Goal: Task Accomplishment & Management: Use online tool/utility

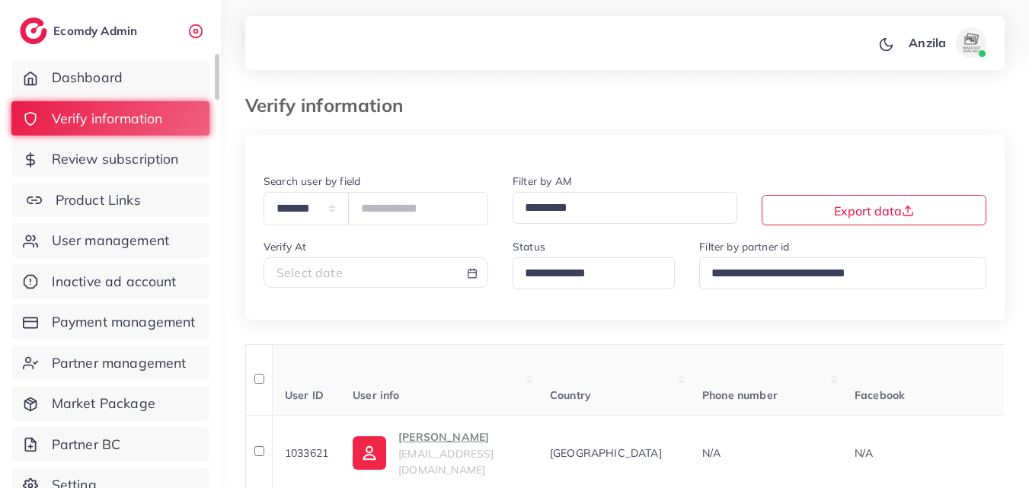
click at [117, 193] on span "Product Links" at bounding box center [98, 200] width 85 height 20
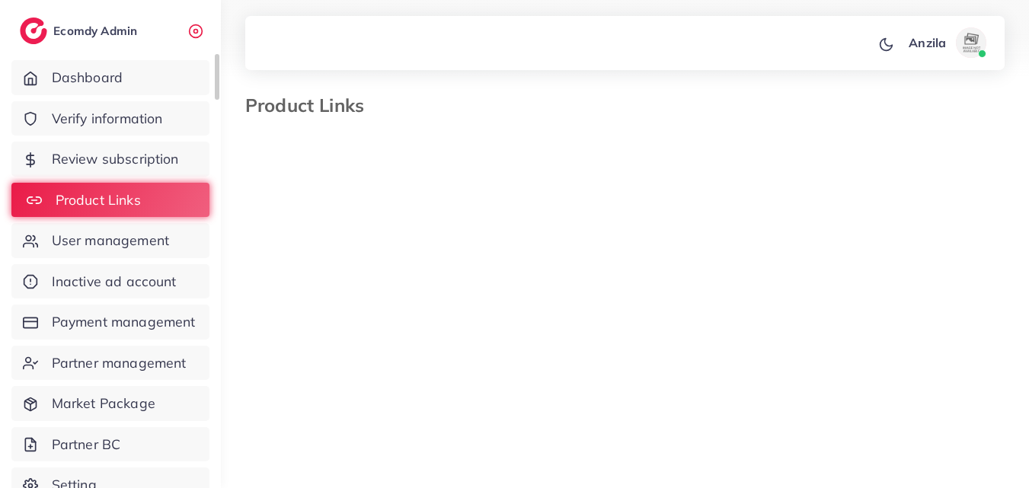
select select "*********"
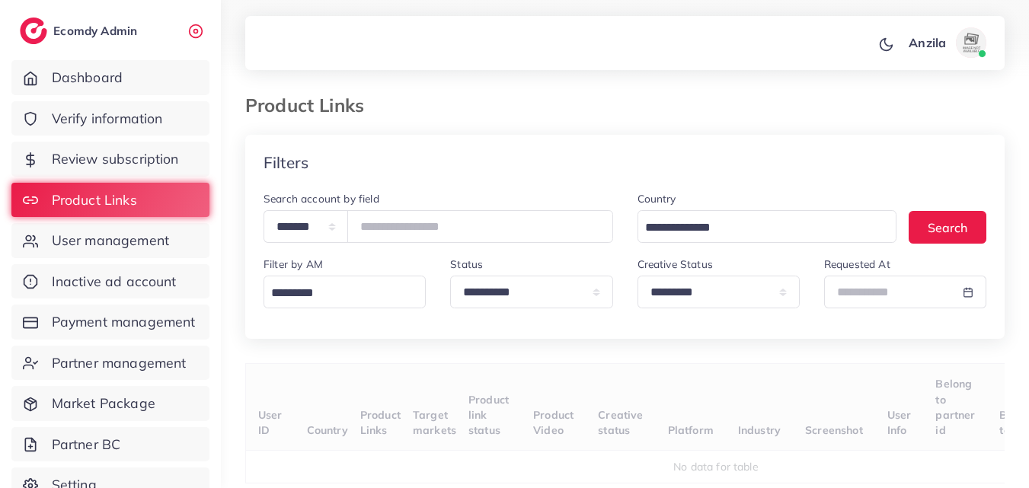
click at [441, 101] on ol at bounding box center [592, 98] width 433 height 8
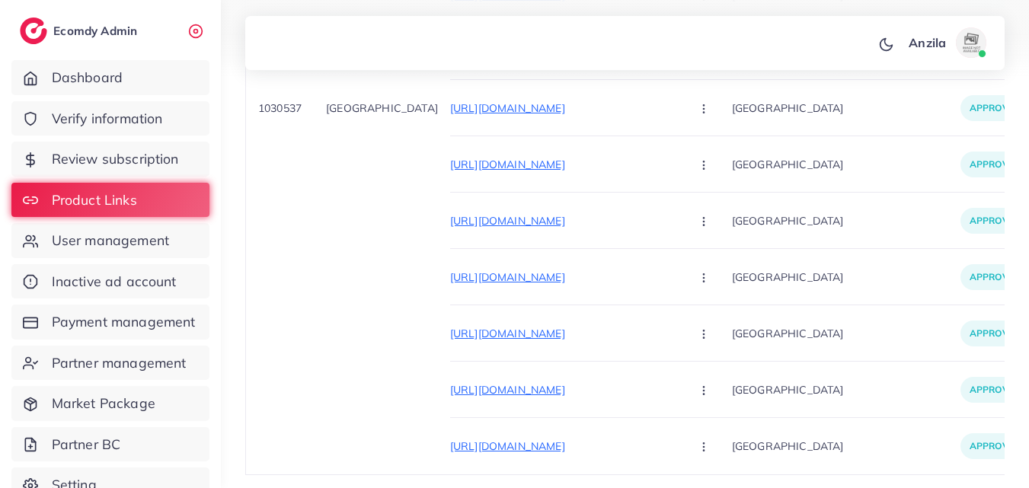
scroll to position [23784, 0]
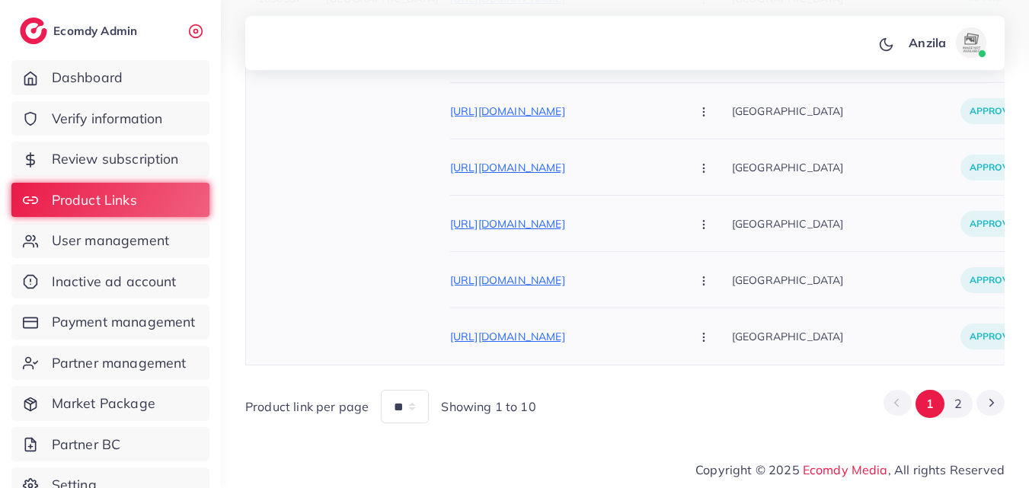
click at [864, 309] on div "[GEOGRAPHIC_DATA]" at bounding box center [846, 337] width 229 height 56
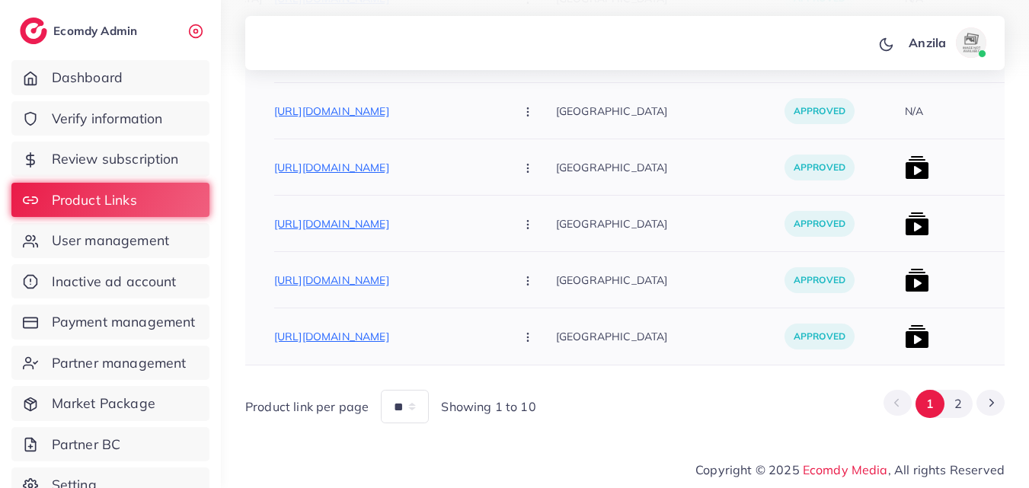
scroll to position [0, 274]
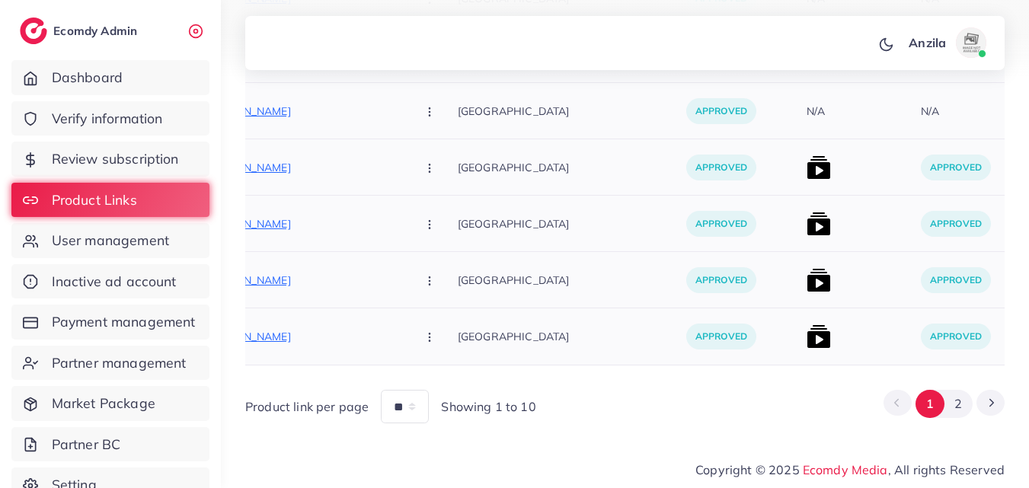
click at [505, 152] on p "[GEOGRAPHIC_DATA]" at bounding box center [572, 167] width 229 height 34
click at [969, 406] on button "2" at bounding box center [959, 404] width 28 height 28
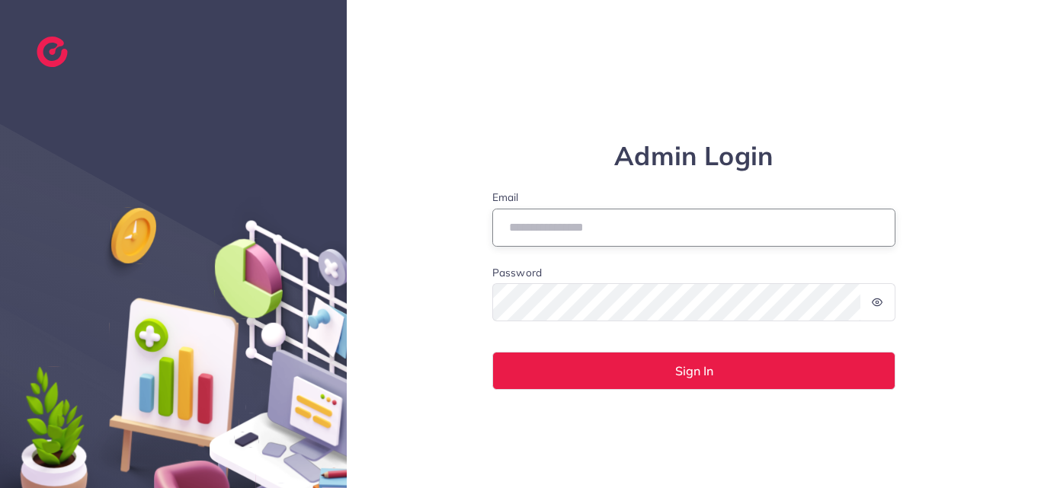
click at [556, 231] on input "Email" at bounding box center [694, 228] width 404 height 38
type input "**********"
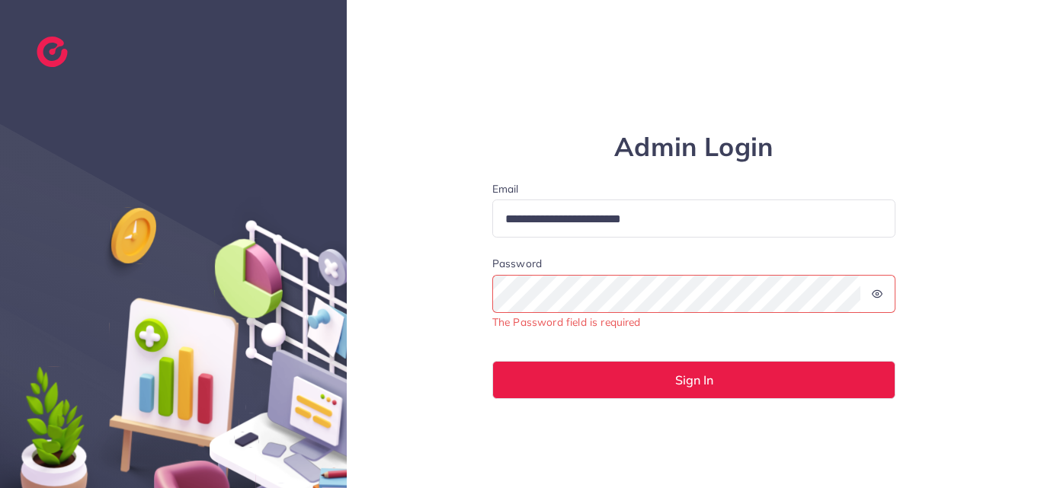
click at [555, 315] on span "The Password field is required" at bounding box center [694, 302] width 404 height 54
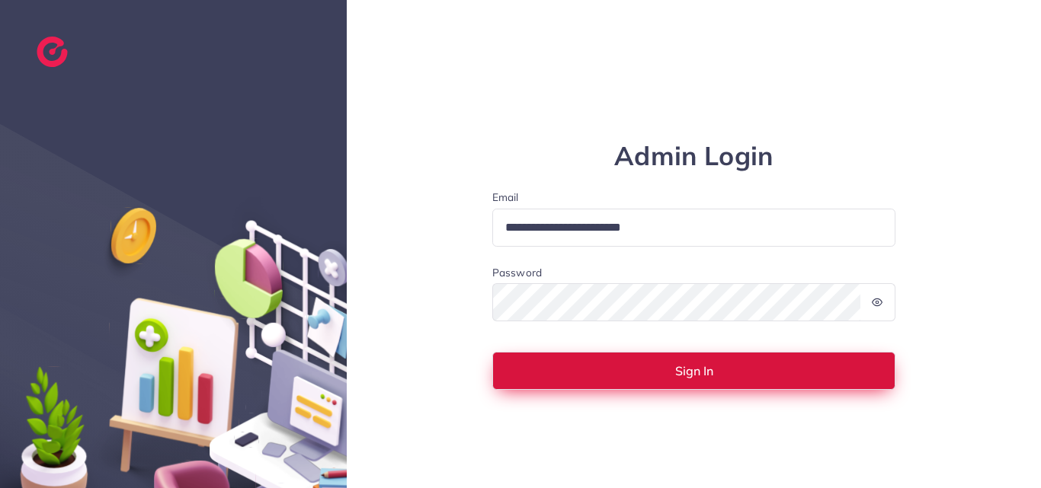
click at [571, 373] on button "Sign In" at bounding box center [694, 371] width 404 height 38
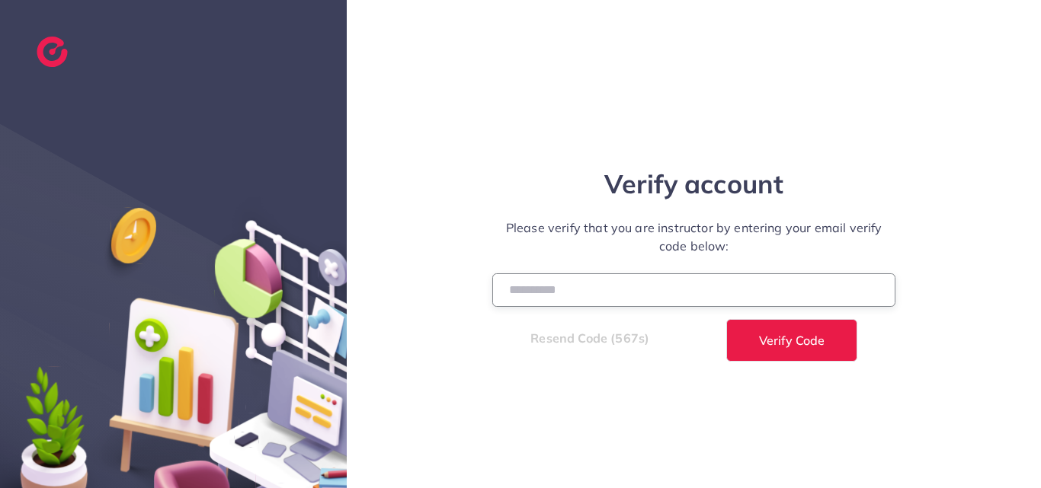
click at [529, 293] on input "number" at bounding box center [694, 290] width 404 height 33
type input "******"
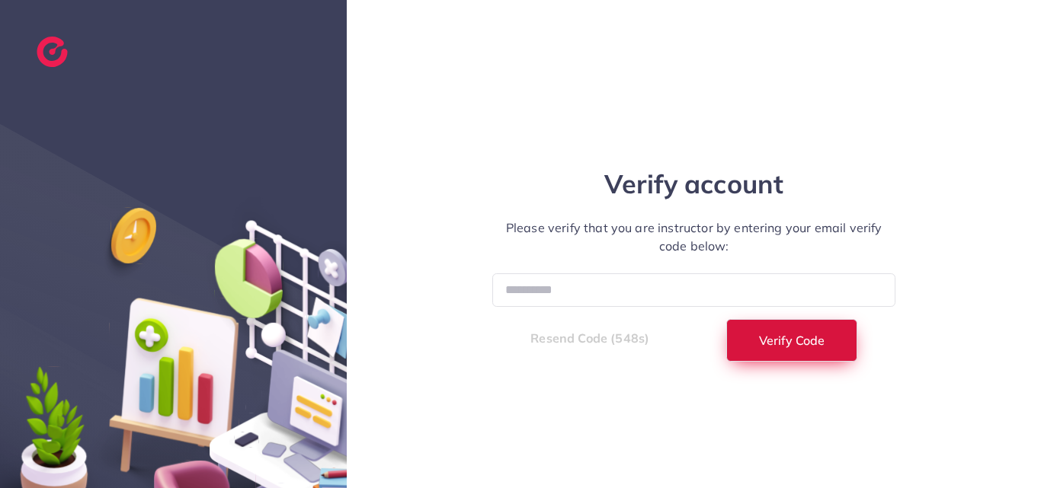
click at [805, 342] on span "Verify Code" at bounding box center [792, 340] width 66 height 12
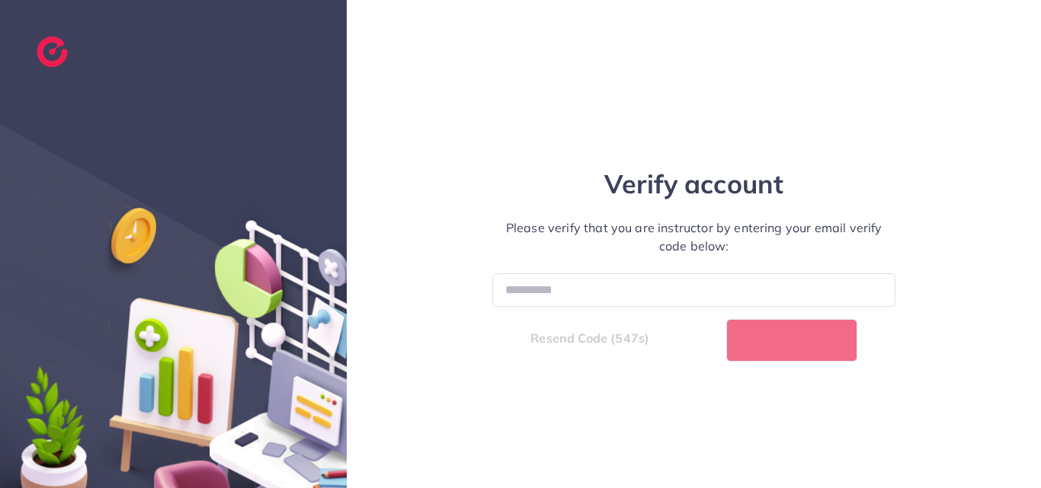
select select "**"
select select "****"
select select "**"
select select "****"
select select "**"
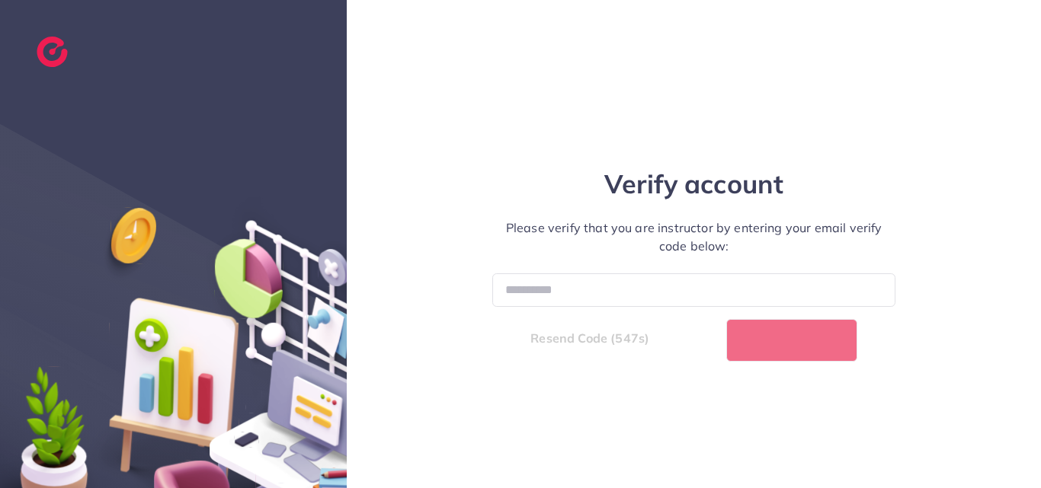
select select "****"
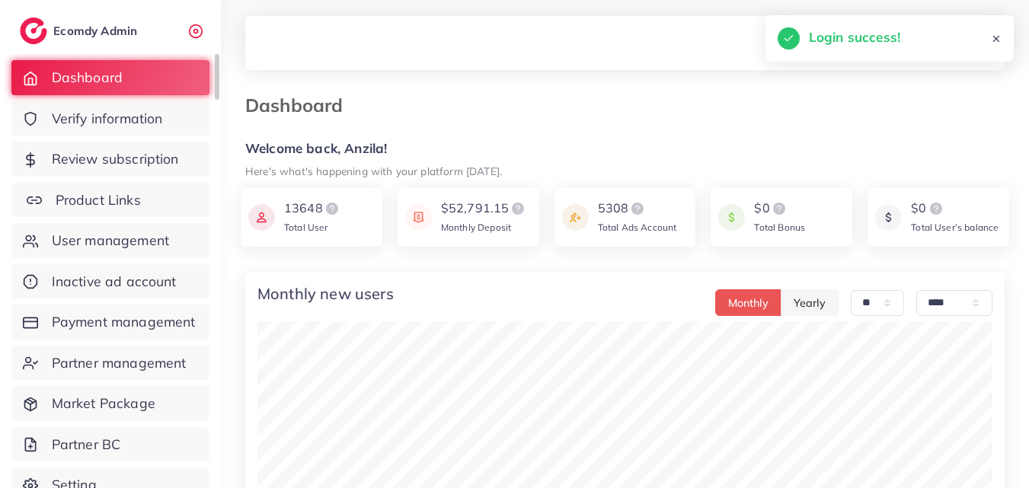
click at [125, 189] on link "Product Links" at bounding box center [110, 200] width 198 height 35
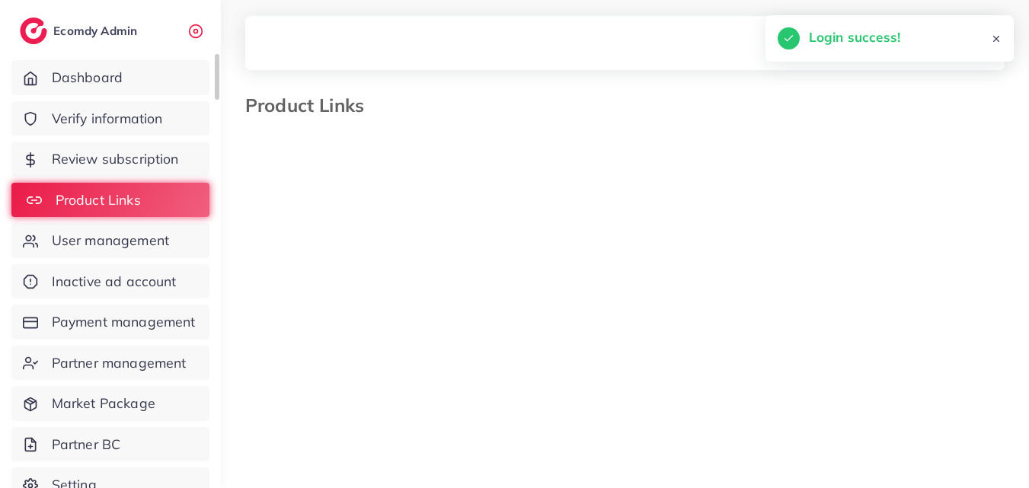
select select "*********"
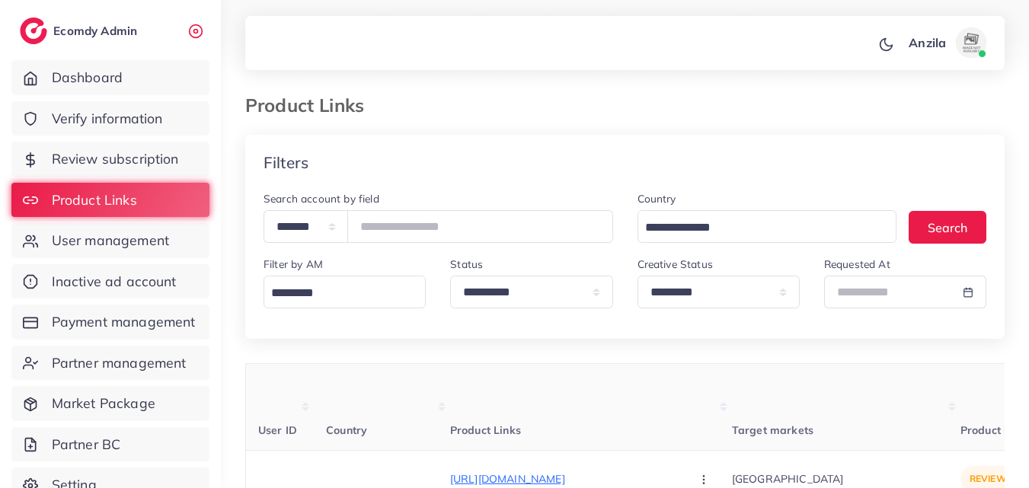
click at [595, 389] on th "Product Links" at bounding box center [591, 407] width 282 height 87
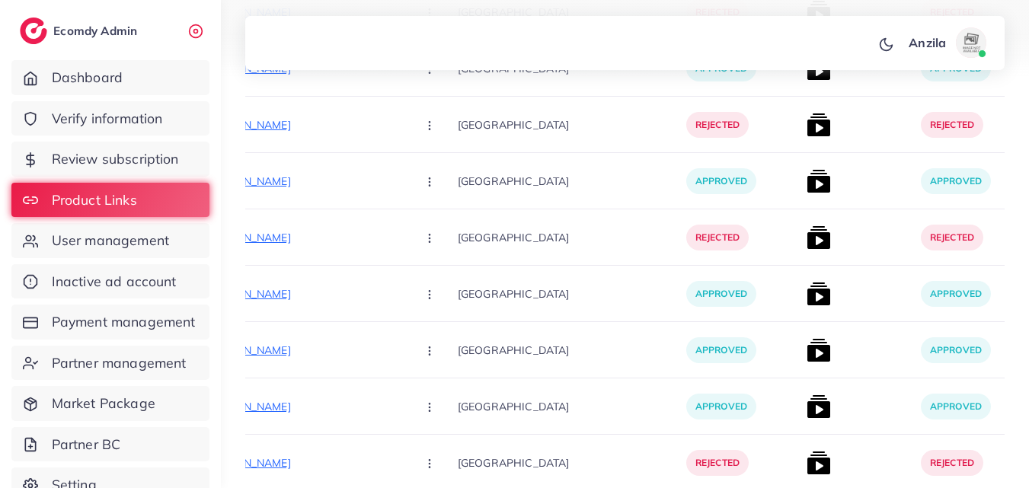
scroll to position [23728, 0]
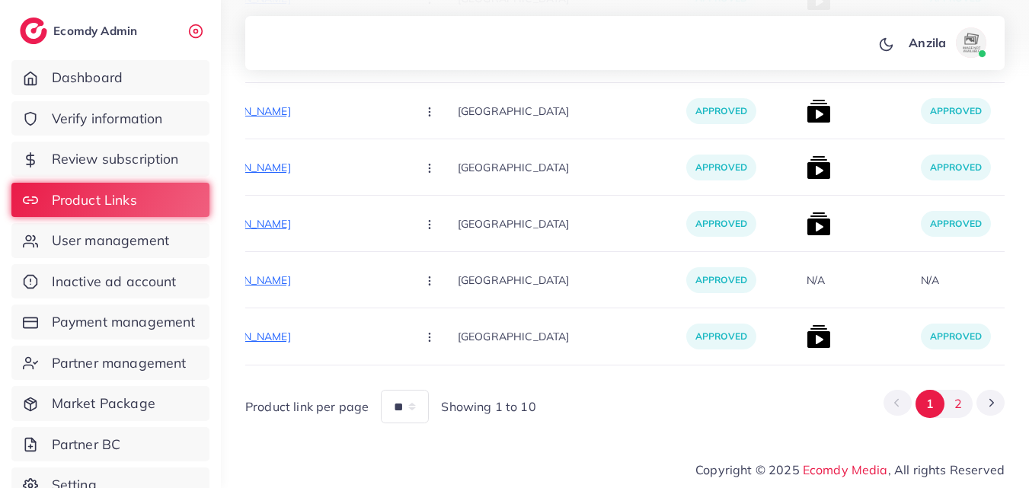
click at [955, 403] on button "2" at bounding box center [959, 404] width 28 height 28
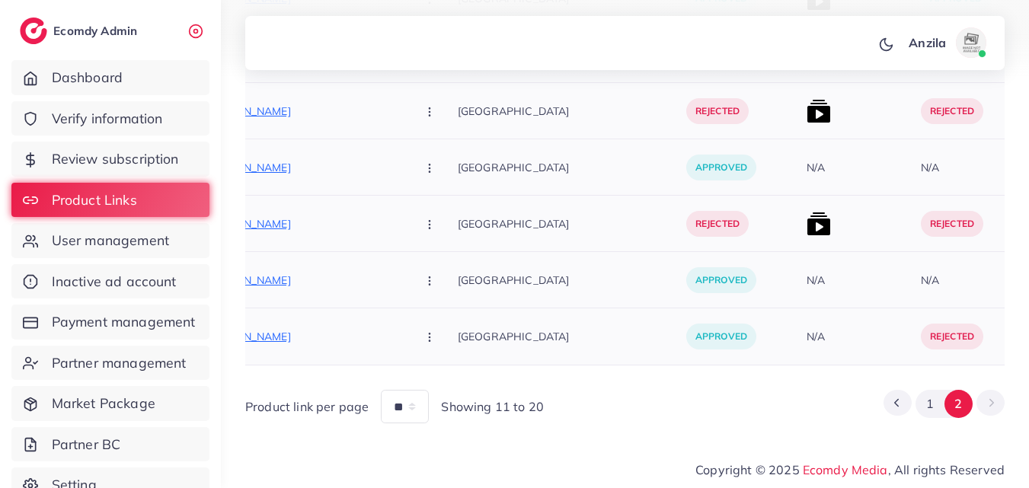
click at [556, 263] on p "[GEOGRAPHIC_DATA]" at bounding box center [572, 280] width 229 height 34
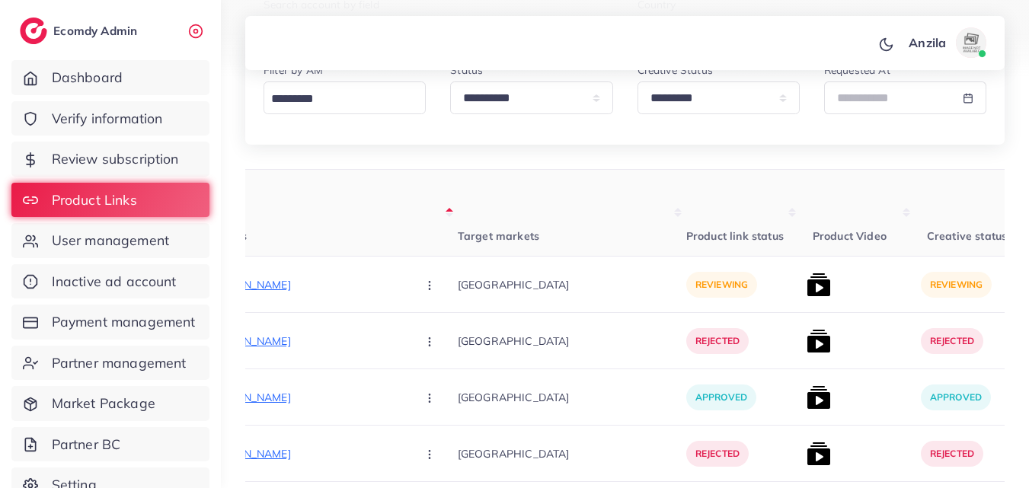
scroll to position [244, 0]
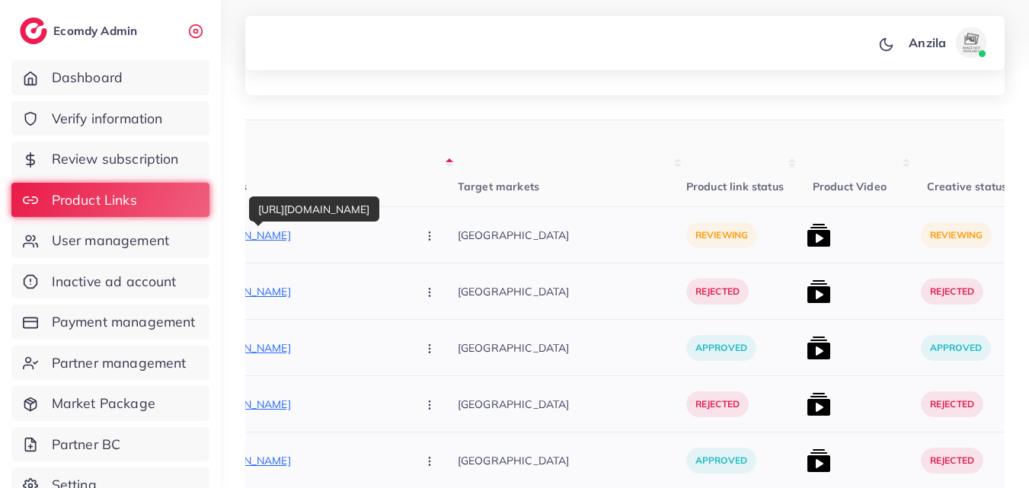
click at [306, 236] on p "[URL][DOMAIN_NAME]" at bounding box center [290, 235] width 229 height 18
click at [424, 241] on icon "button" at bounding box center [430, 236] width 12 height 12
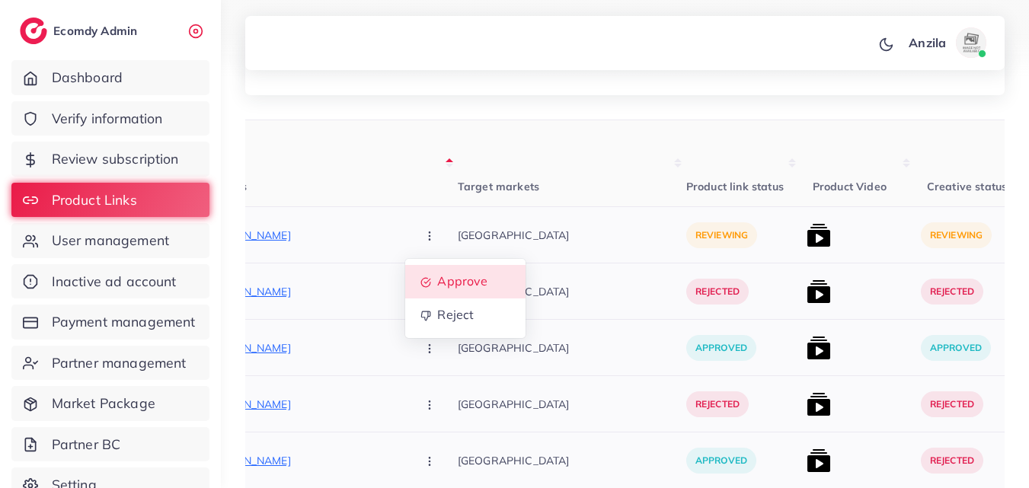
click at [437, 289] on span "Approve" at bounding box center [462, 281] width 50 height 15
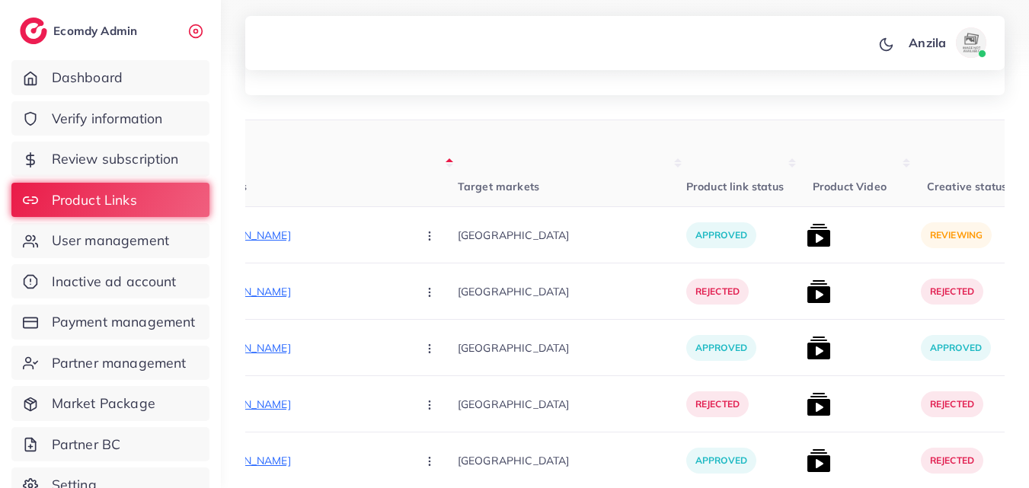
scroll to position [11337, 0]
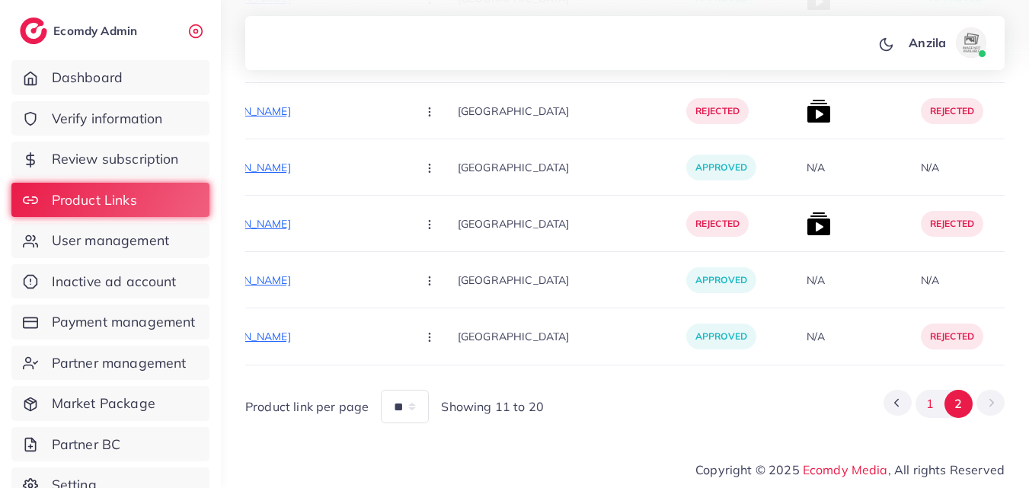
click at [924, 408] on button "1" at bounding box center [930, 404] width 28 height 28
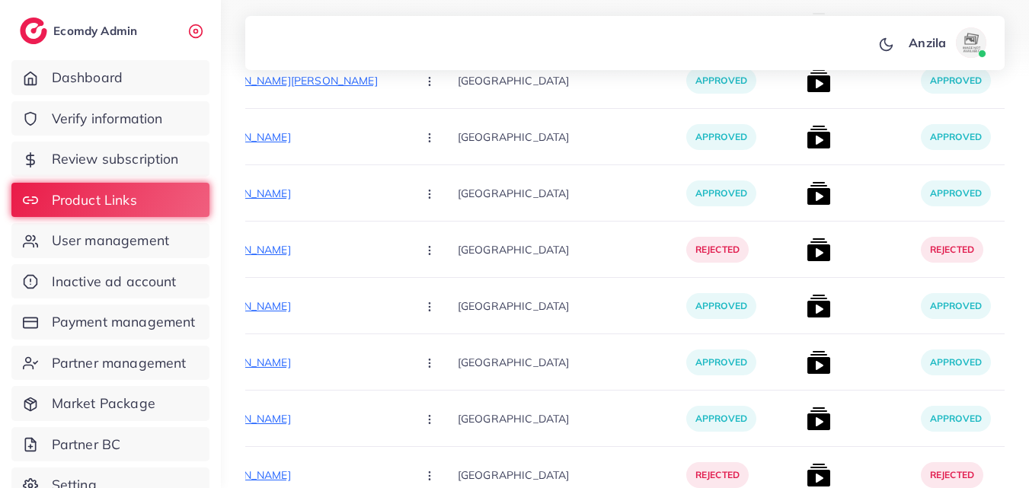
scroll to position [20456, 0]
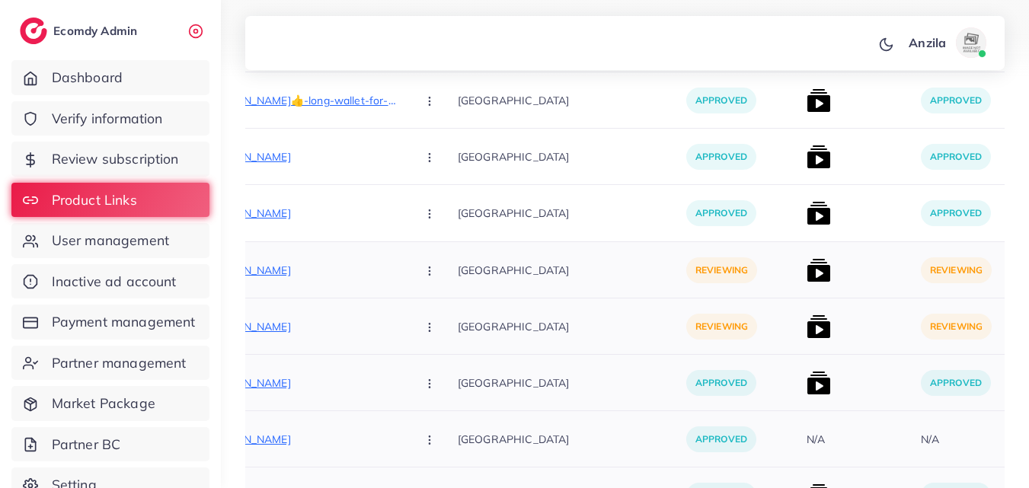
click at [562, 268] on p "[GEOGRAPHIC_DATA]" at bounding box center [572, 270] width 229 height 34
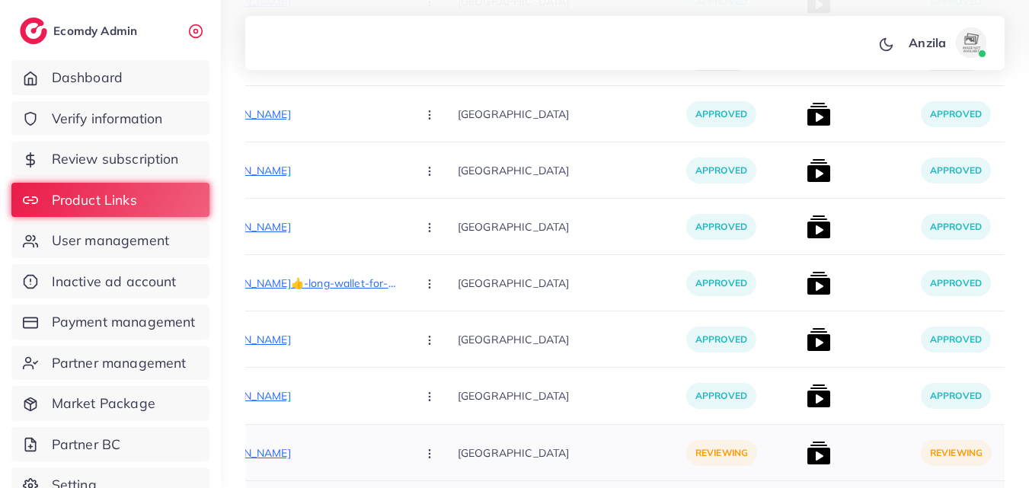
scroll to position [20432, 0]
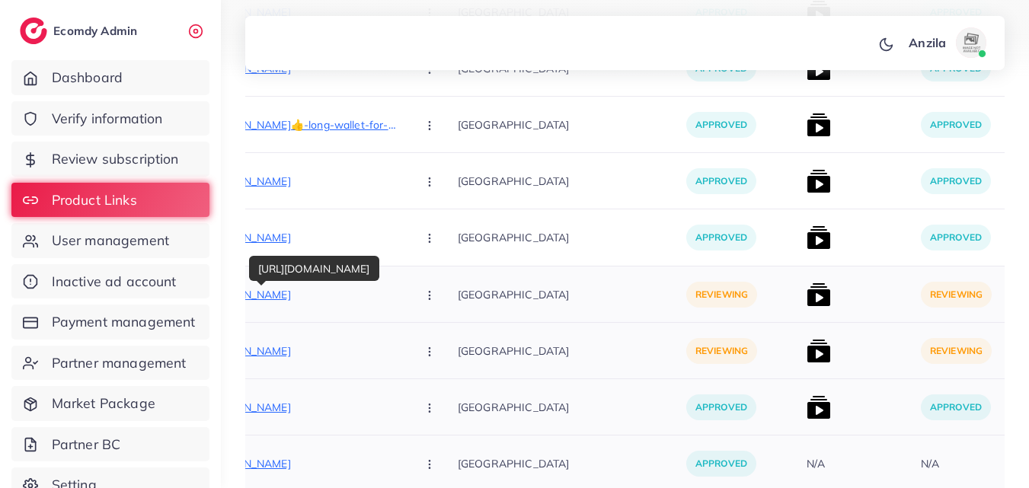
click at [348, 290] on p "[URL][DOMAIN_NAME]" at bounding box center [290, 295] width 229 height 18
click at [405, 302] on button "button" at bounding box center [431, 294] width 53 height 34
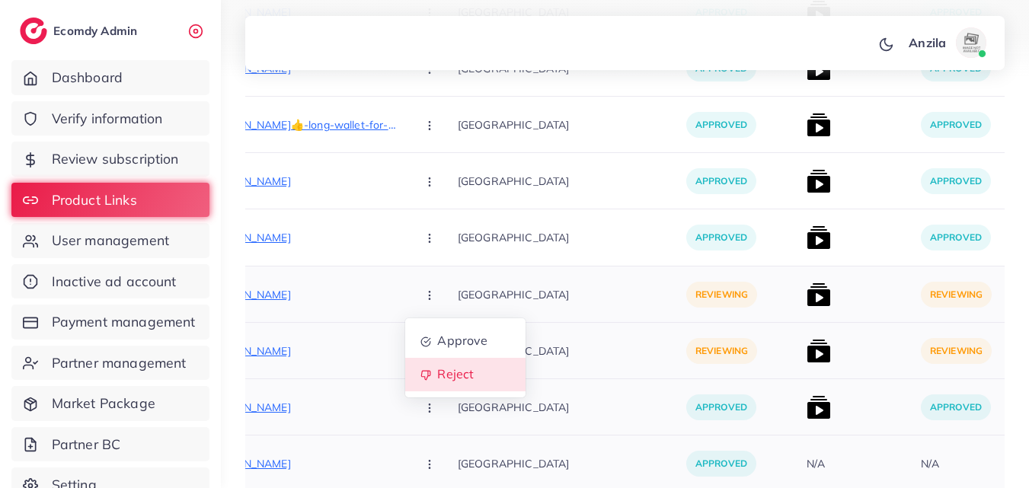
click at [437, 376] on span "Reject" at bounding box center [455, 374] width 37 height 15
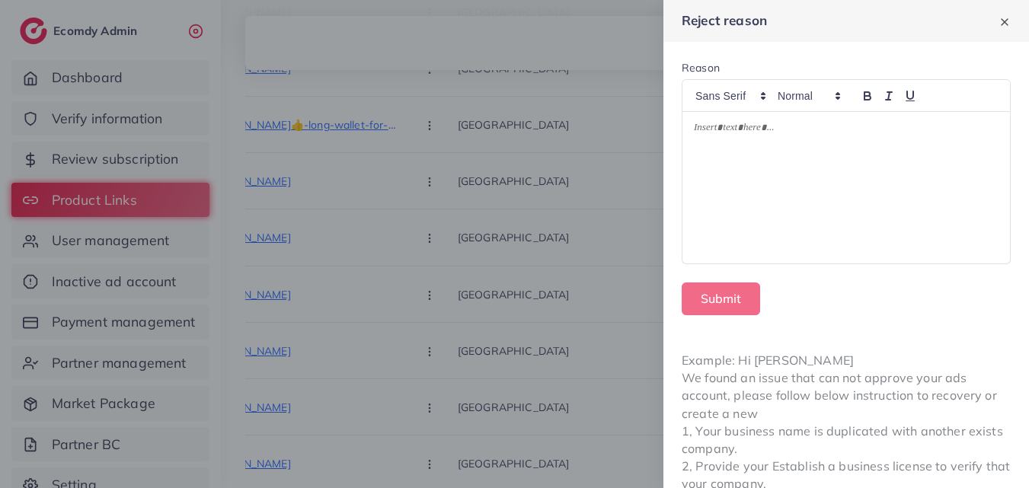
click at [806, 168] on div at bounding box center [847, 188] width 328 height 152
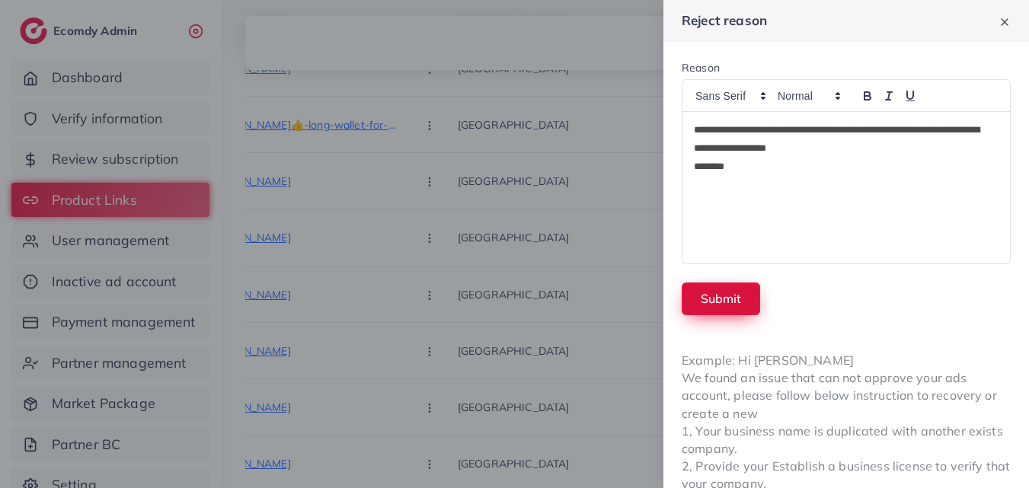
click at [724, 290] on button "Submit" at bounding box center [721, 299] width 78 height 33
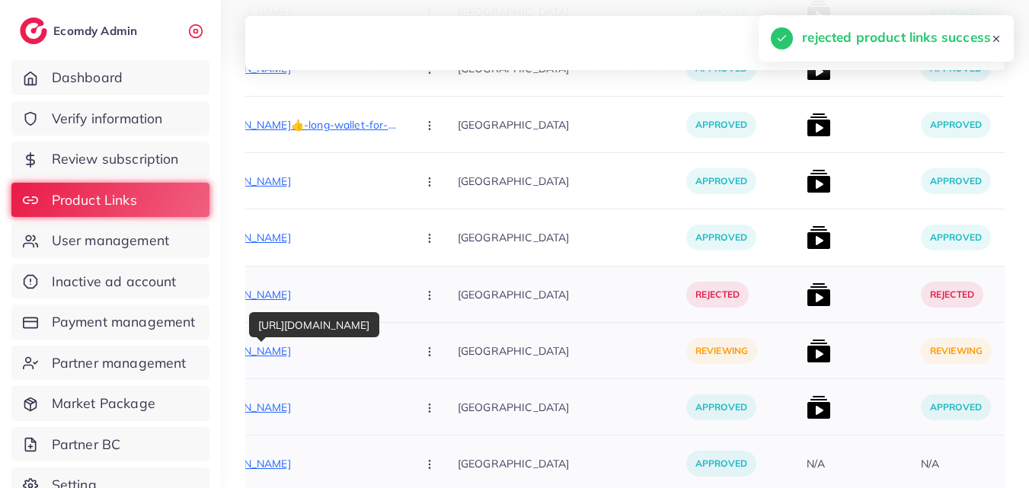
click at [338, 351] on p "[URL][DOMAIN_NAME]" at bounding box center [290, 351] width 229 height 18
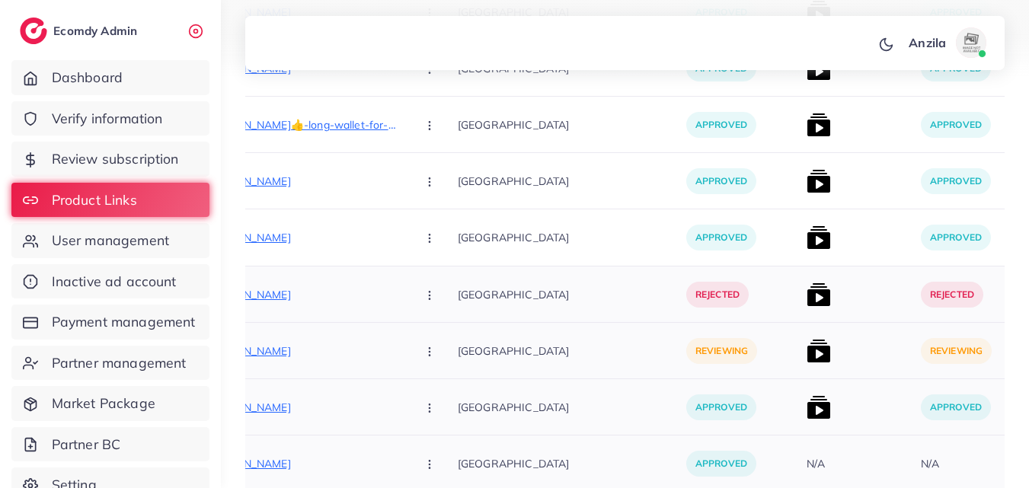
click at [429, 352] on circle "button" at bounding box center [429, 351] width 1 height 1
click at [434, 389] on link "Approve" at bounding box center [465, 398] width 120 height 34
click at [564, 351] on p "[GEOGRAPHIC_DATA]" at bounding box center [572, 351] width 229 height 34
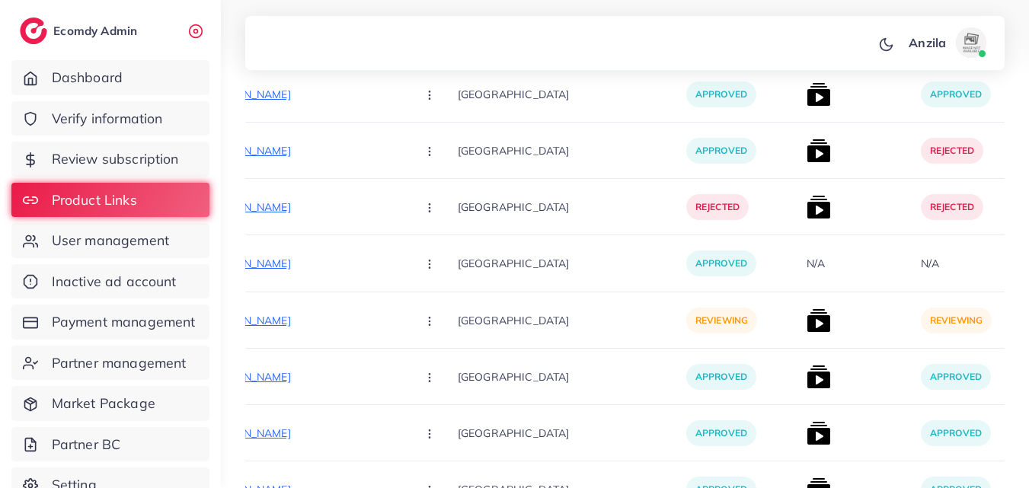
scroll to position [18938, 0]
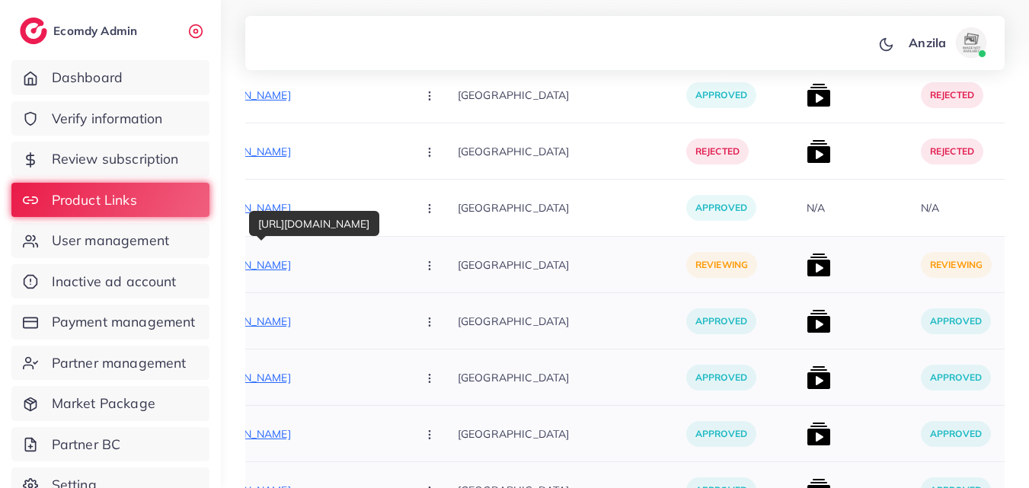
click at [338, 261] on p "[URL][DOMAIN_NAME]" at bounding box center [290, 265] width 229 height 18
click at [424, 270] on icon "button" at bounding box center [430, 266] width 12 height 12
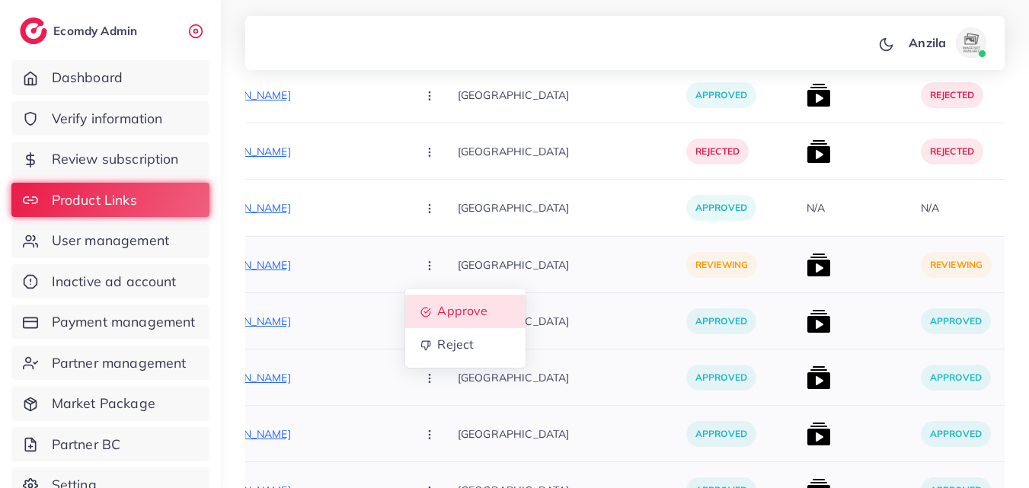
click at [440, 321] on link "Approve" at bounding box center [465, 312] width 120 height 34
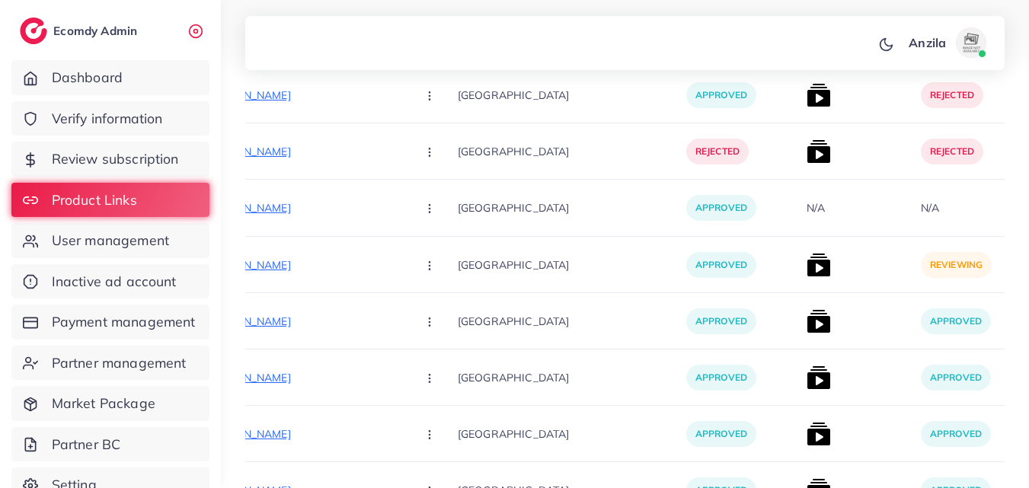
click at [562, 328] on p "[GEOGRAPHIC_DATA]" at bounding box center [572, 321] width 229 height 34
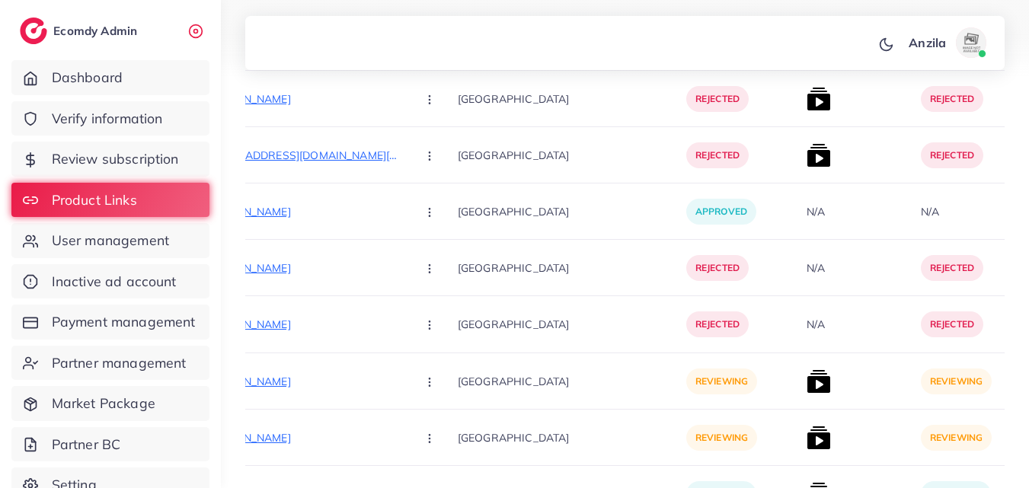
scroll to position [18512, 0]
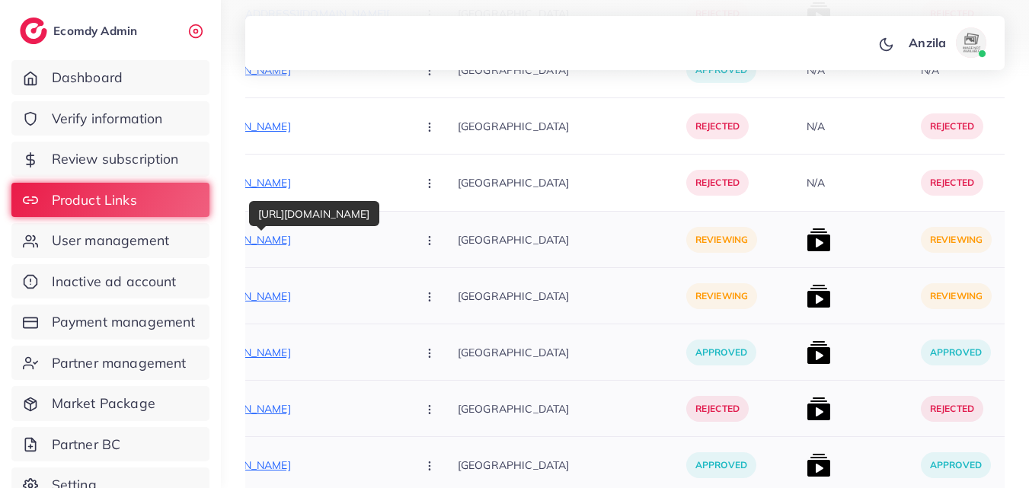
click at [341, 241] on p "[URL][DOMAIN_NAME]" at bounding box center [290, 240] width 229 height 18
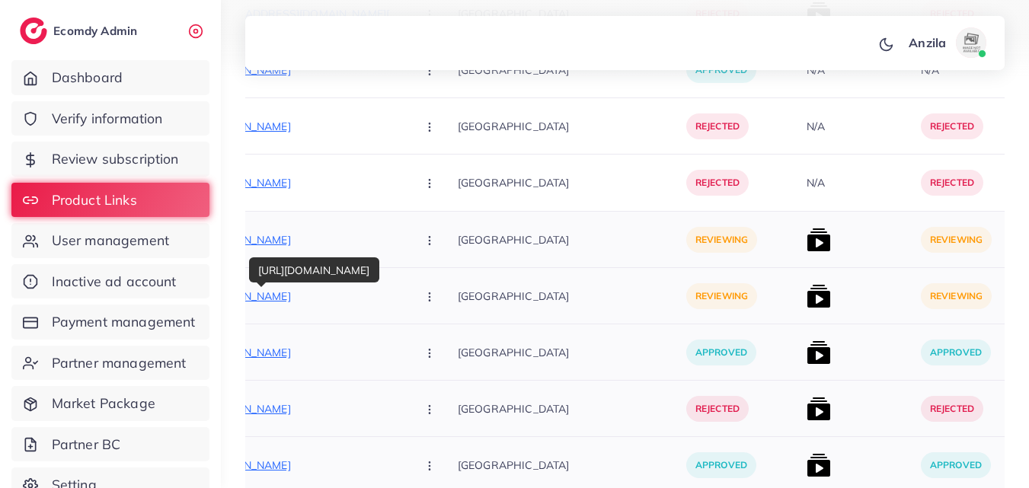
click at [359, 299] on p "[URL][DOMAIN_NAME]" at bounding box center [290, 296] width 229 height 18
click at [409, 233] on button "button" at bounding box center [431, 239] width 53 height 34
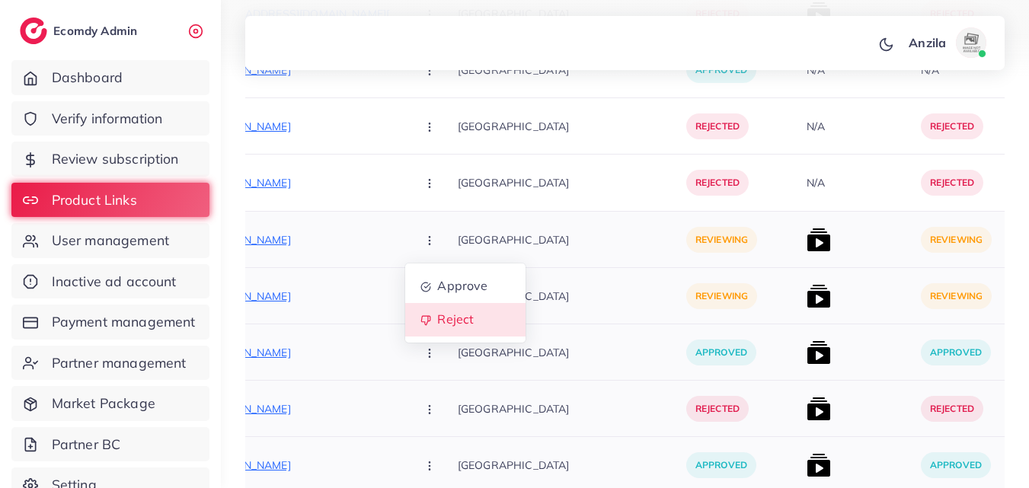
click at [437, 315] on span "Reject" at bounding box center [455, 319] width 37 height 15
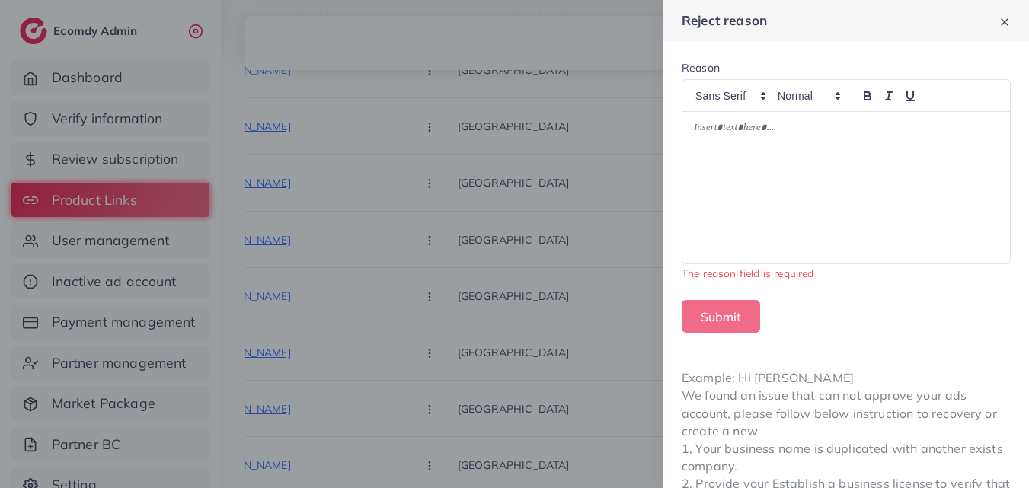
click at [415, 303] on div at bounding box center [514, 244] width 1029 height 488
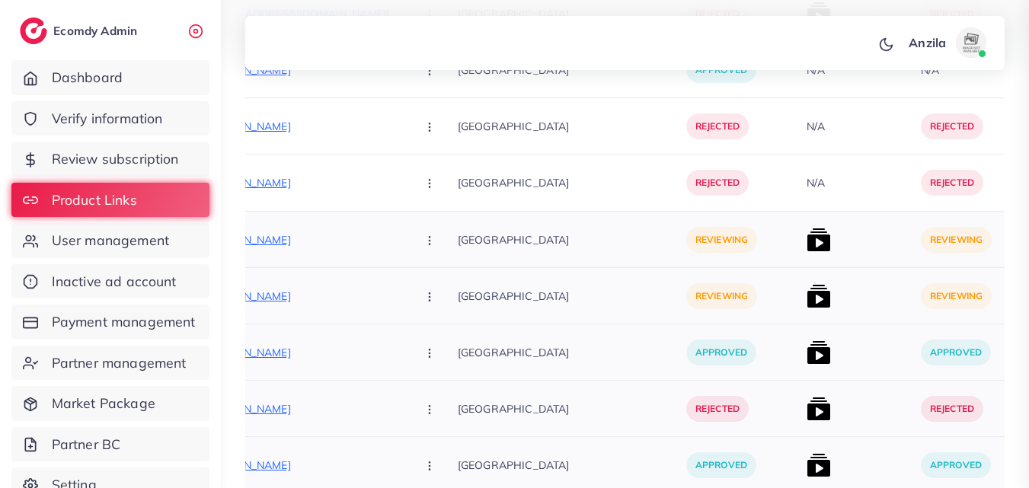
click at [405, 298] on button "button" at bounding box center [431, 296] width 53 height 34
click at [437, 377] on span "Reject" at bounding box center [455, 376] width 37 height 15
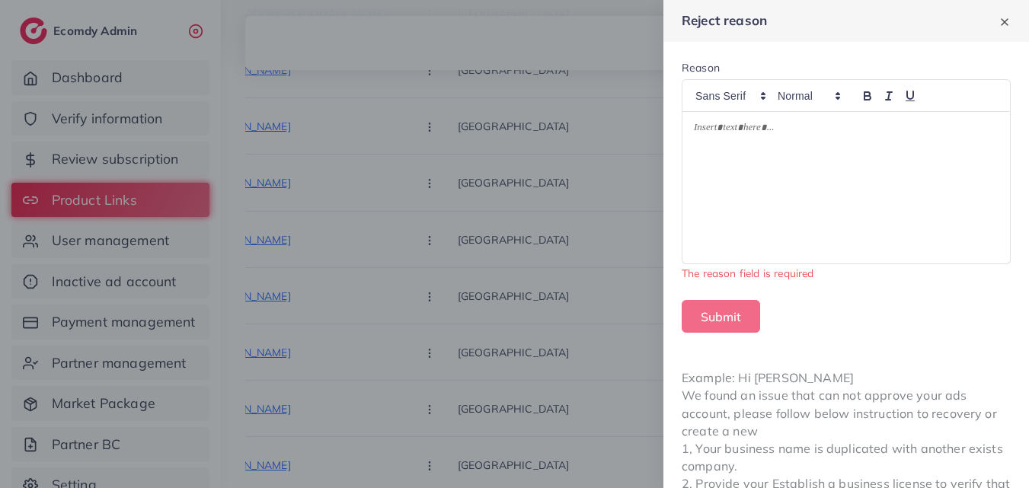
click at [721, 210] on div at bounding box center [847, 188] width 328 height 152
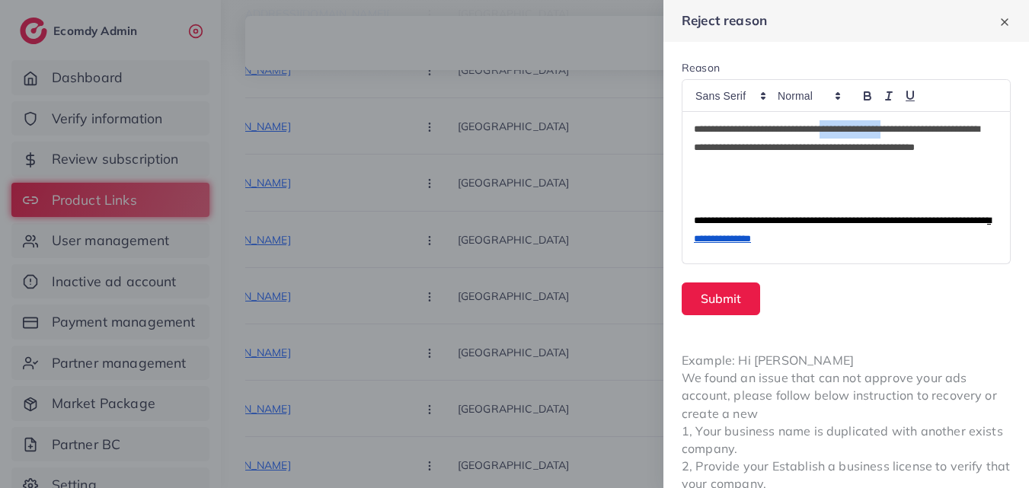
drag, startPoint x: 853, startPoint y: 133, endPoint x: 930, endPoint y: 129, distance: 77.0
click at [930, 129] on p "**********" at bounding box center [835, 147] width 282 height 55
click at [733, 284] on button "Submit" at bounding box center [721, 299] width 78 height 33
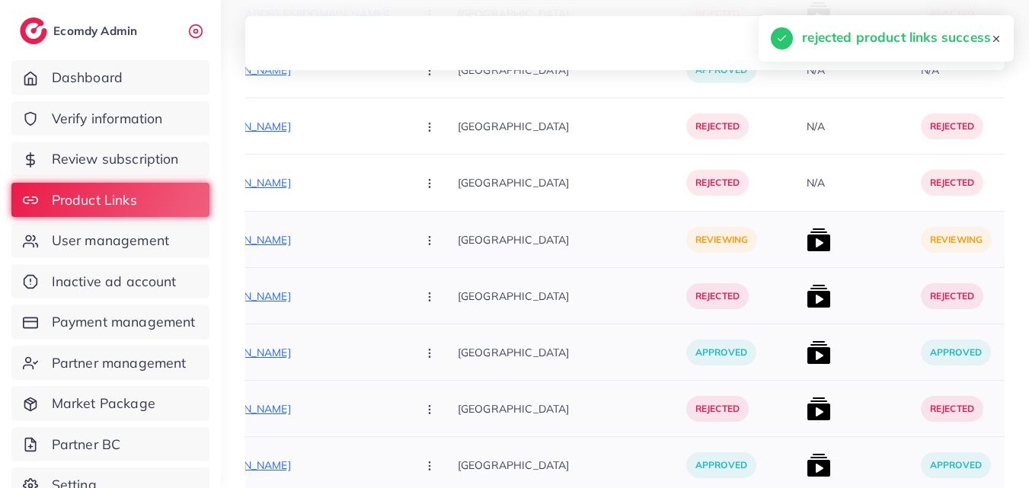
click at [407, 245] on button "button" at bounding box center [431, 239] width 53 height 34
click at [437, 315] on span "Reject" at bounding box center [455, 319] width 37 height 15
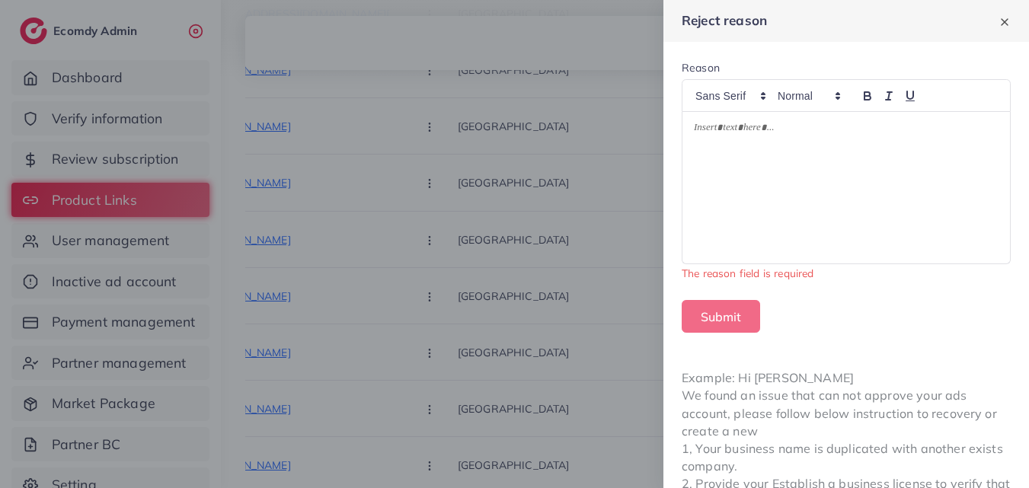
click at [800, 165] on div at bounding box center [847, 188] width 328 height 152
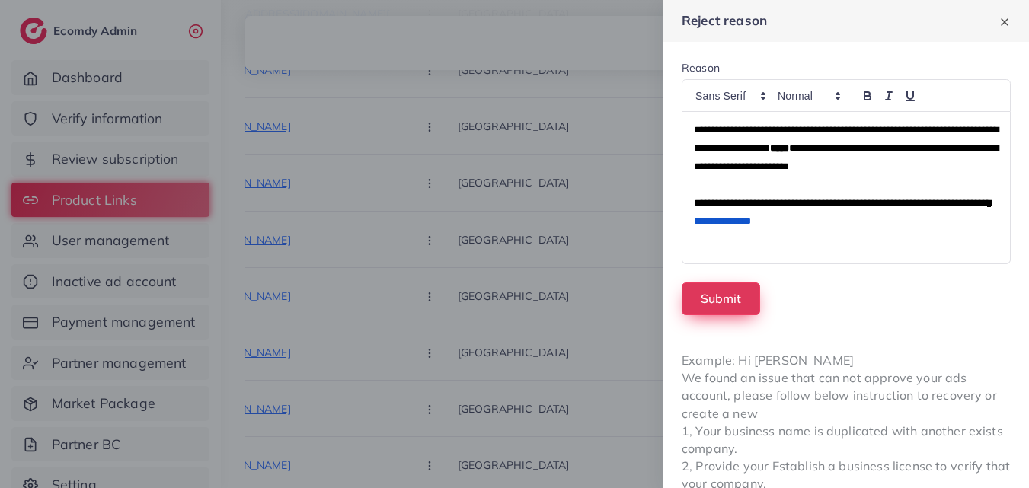
click at [734, 314] on button "Submit" at bounding box center [721, 299] width 78 height 33
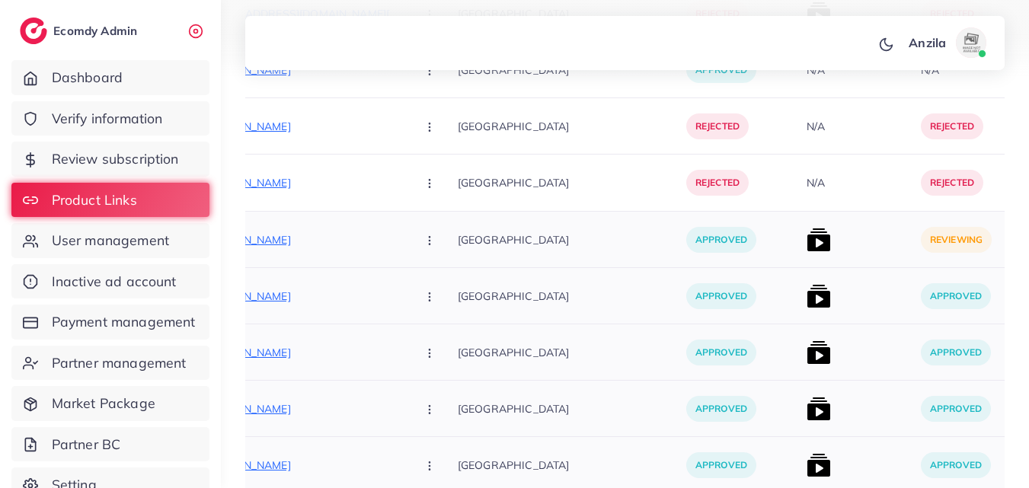
click at [472, 363] on p "[GEOGRAPHIC_DATA]" at bounding box center [572, 352] width 229 height 34
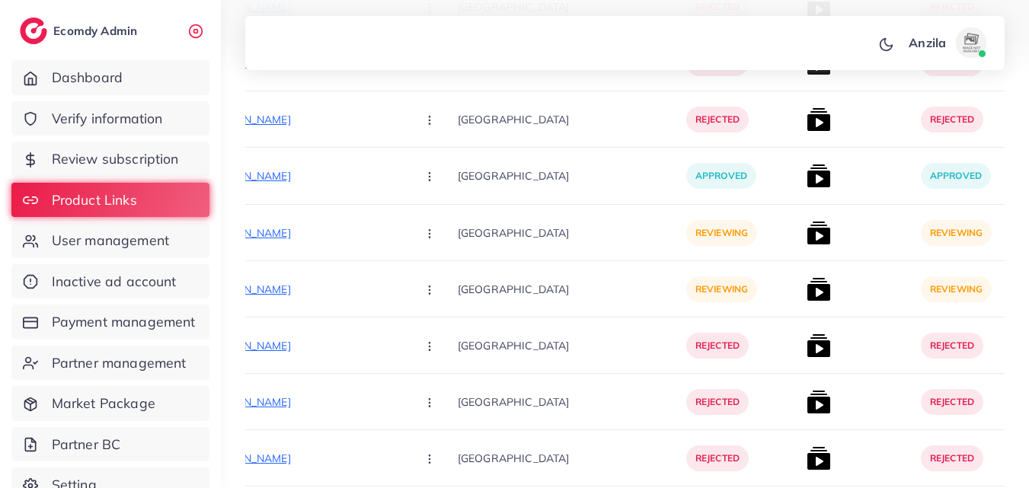
scroll to position [17902, 0]
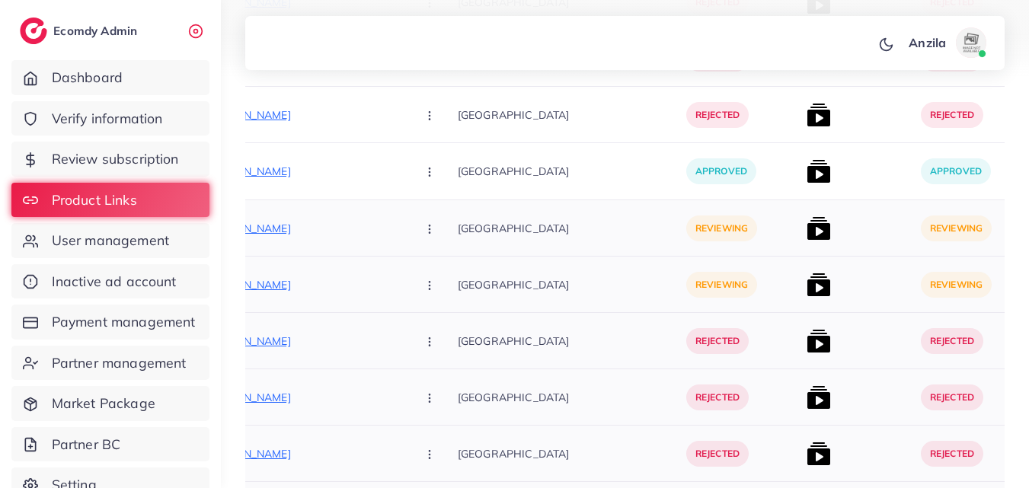
click at [574, 236] on p "[GEOGRAPHIC_DATA]" at bounding box center [572, 228] width 229 height 34
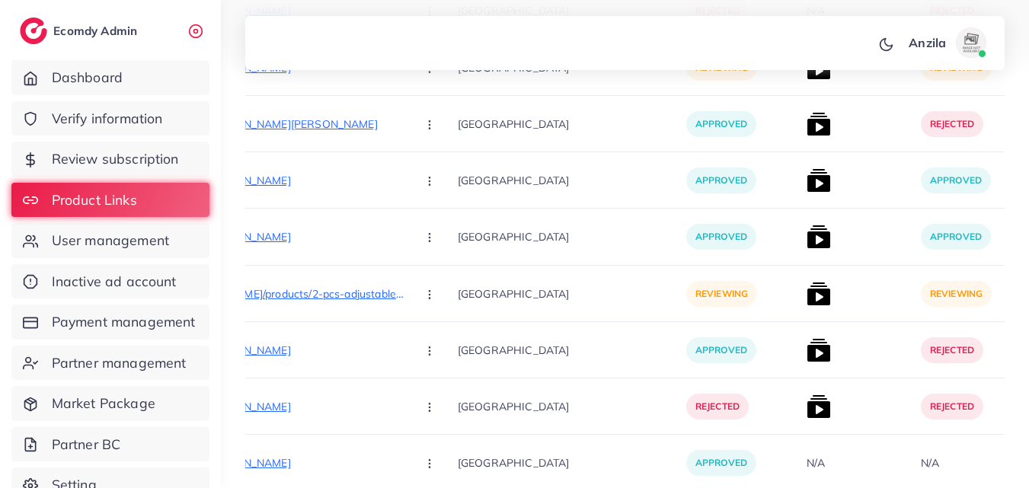
scroll to position [13057, 0]
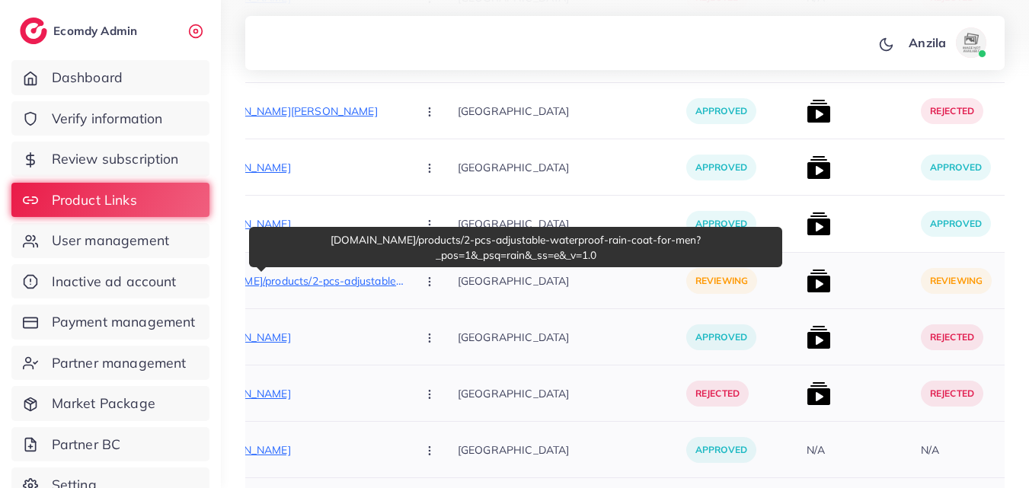
click at [329, 287] on p "[DOMAIN_NAME]/products/2-pcs-adjustable-waterproof-rain-coat-for-men?_pos=1&_ps…" at bounding box center [290, 281] width 229 height 18
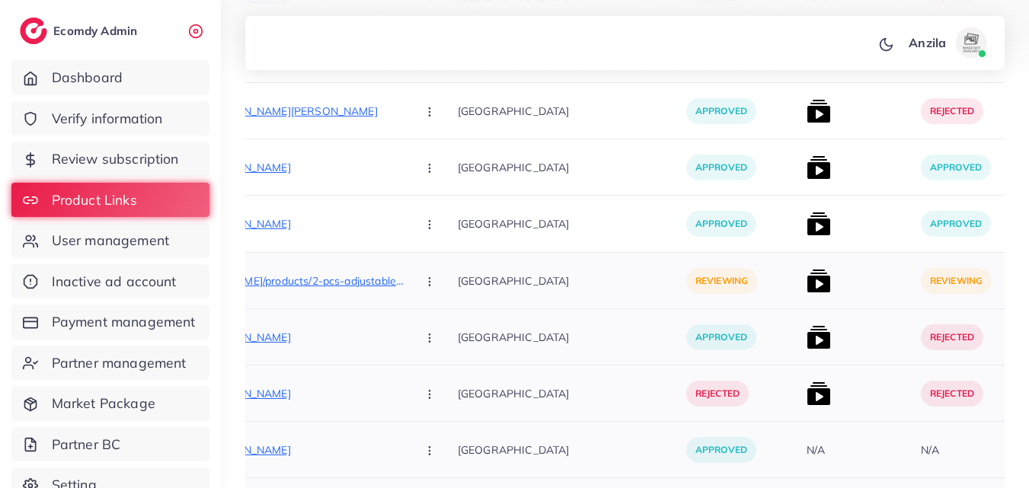
click at [403, 300] on div "[DOMAIN_NAME]/products/2-pcs-adjustable-waterproof-rain-coat-for-men?_pos=1&_ps…" at bounding box center [317, 281] width 282 height 56
click at [424, 286] on icon "button" at bounding box center [430, 282] width 12 height 12
click at [437, 321] on span "Approve" at bounding box center [462, 327] width 50 height 15
click at [546, 315] on div "[GEOGRAPHIC_DATA]" at bounding box center [572, 337] width 229 height 56
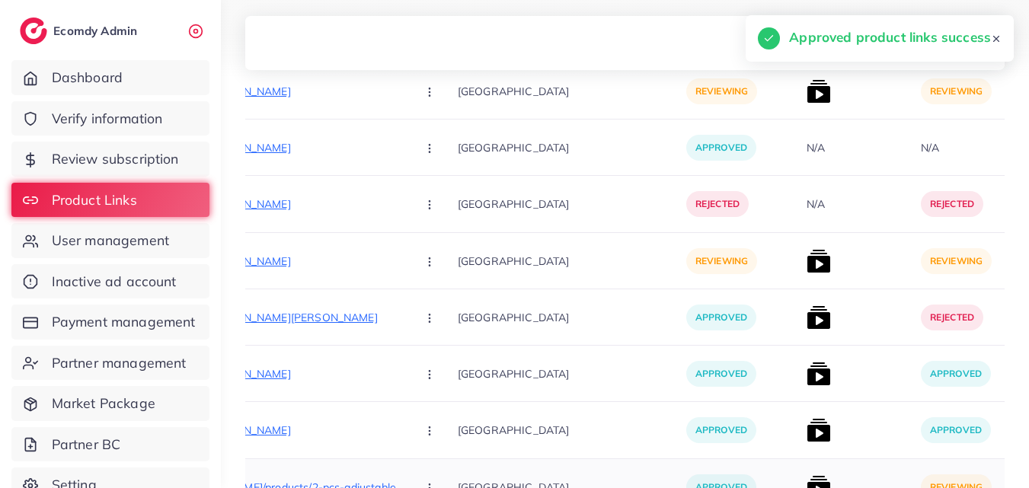
scroll to position [12843, 0]
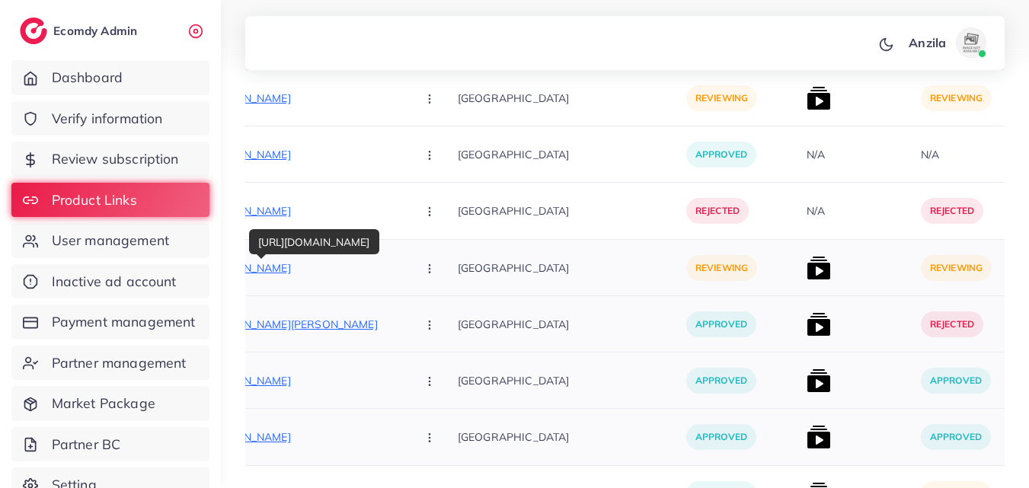
click at [346, 264] on p "[URL][DOMAIN_NAME]" at bounding box center [290, 268] width 229 height 18
click at [424, 270] on icon "button" at bounding box center [430, 269] width 12 height 12
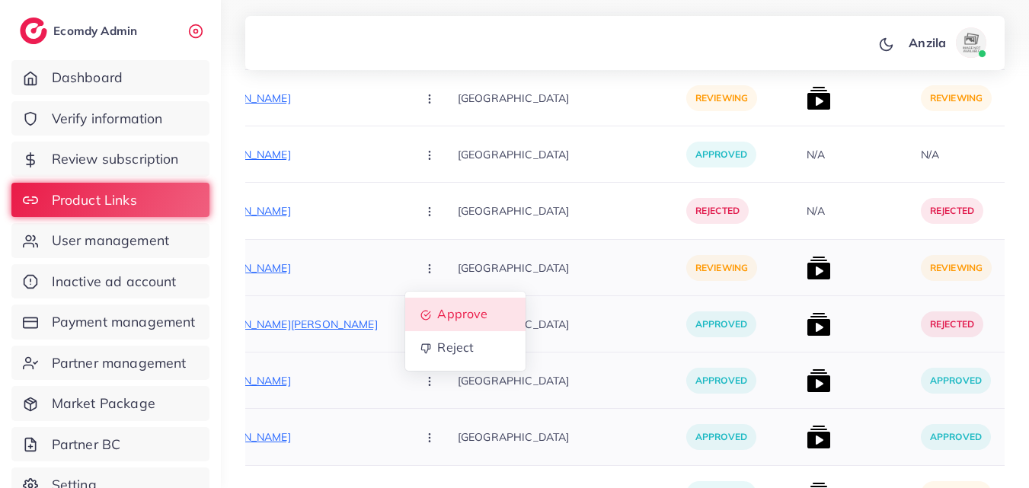
click at [437, 317] on span "Approve" at bounding box center [462, 314] width 50 height 15
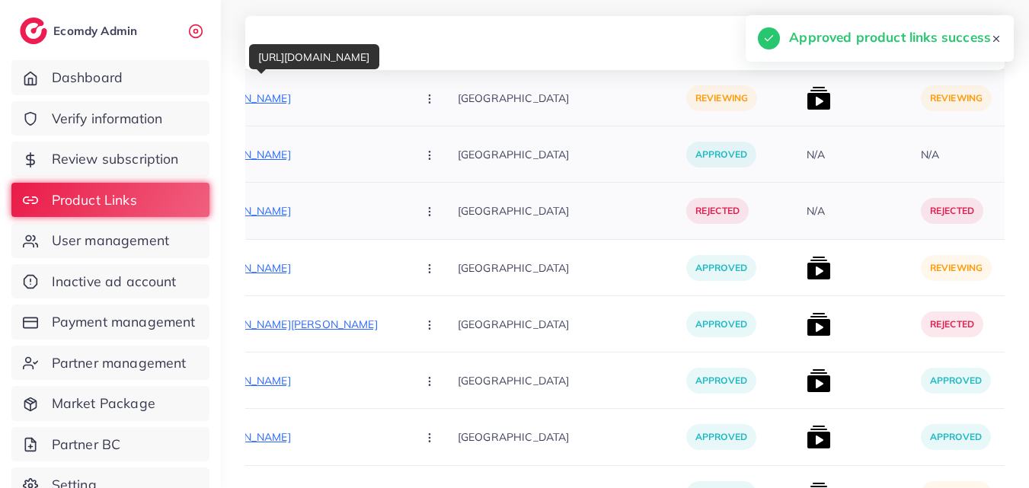
click at [338, 103] on p "[URL][DOMAIN_NAME]" at bounding box center [290, 98] width 229 height 18
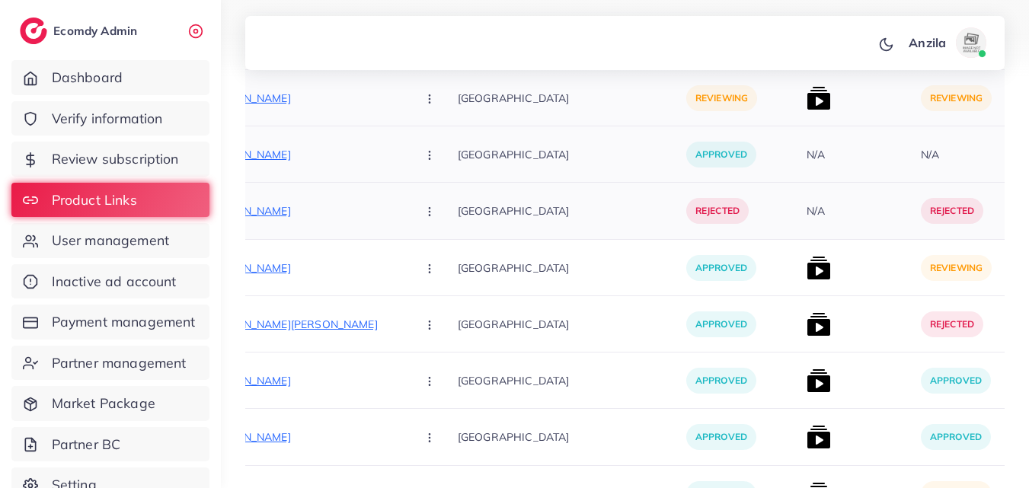
click at [424, 96] on icon "button" at bounding box center [430, 99] width 12 height 12
click at [415, 123] on ul "Approve Reject" at bounding box center [466, 161] width 122 height 81
click at [456, 144] on span "Approve" at bounding box center [462, 144] width 50 height 15
click at [984, 258] on div "reviewing" at bounding box center [972, 268] width 114 height 56
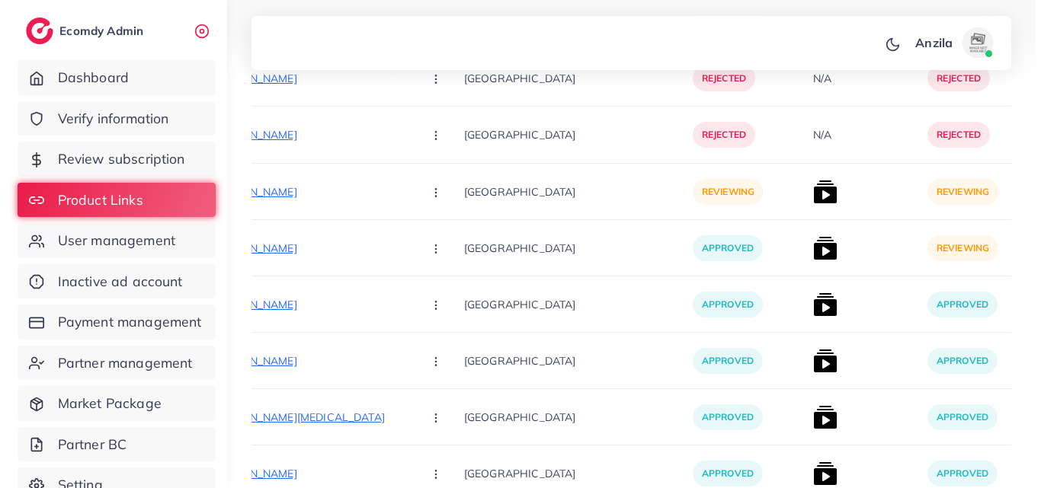
scroll to position [12356, 0]
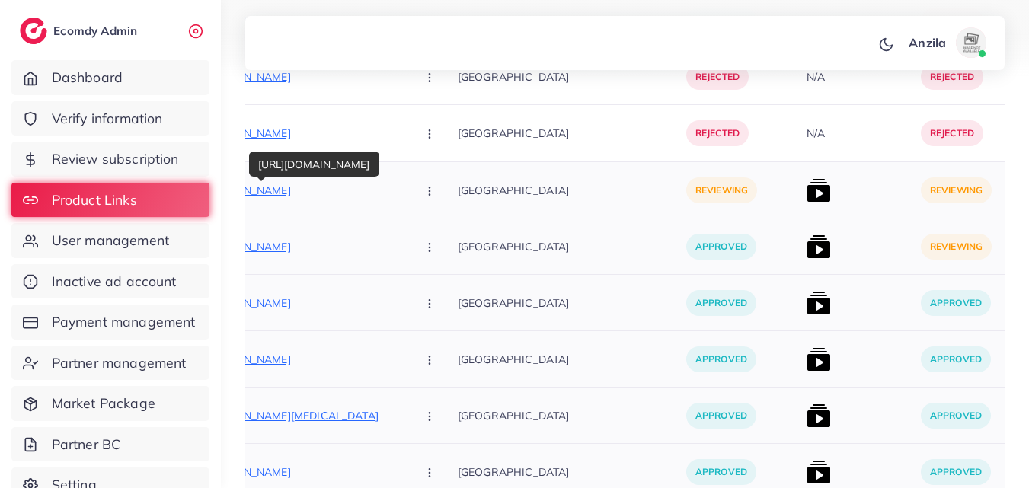
click at [335, 185] on p "[URL][DOMAIN_NAME]" at bounding box center [290, 190] width 229 height 18
click at [405, 203] on button "button" at bounding box center [431, 190] width 53 height 34
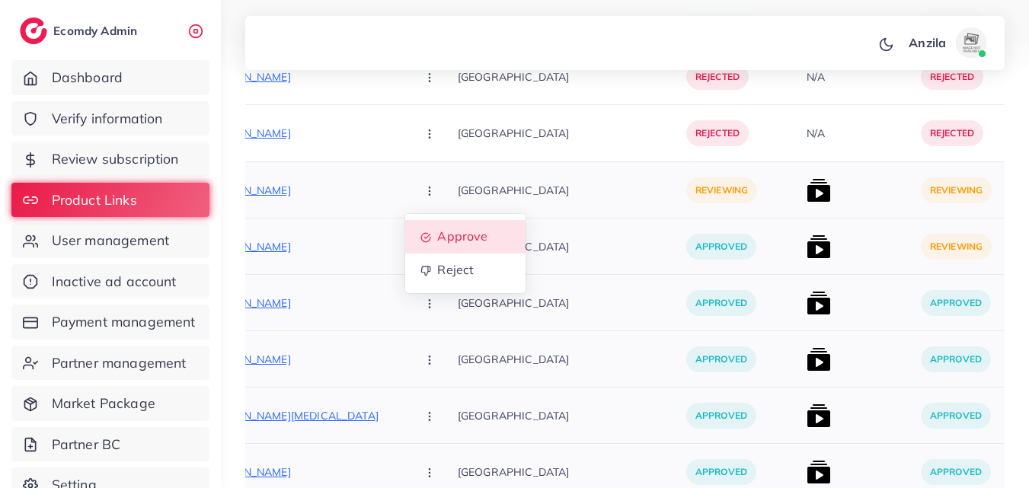
click at [438, 240] on span "Approve" at bounding box center [462, 236] width 50 height 15
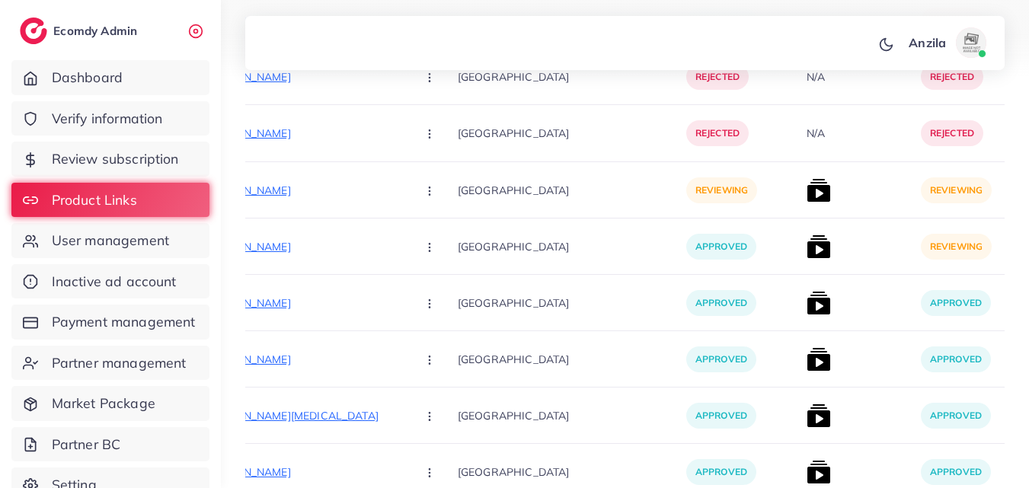
click at [557, 263] on div "User ID Country Product Links Target markets Product link status Product Video …" at bounding box center [625, 65] width 760 height 24115
click at [807, 195] on img at bounding box center [819, 190] width 24 height 24
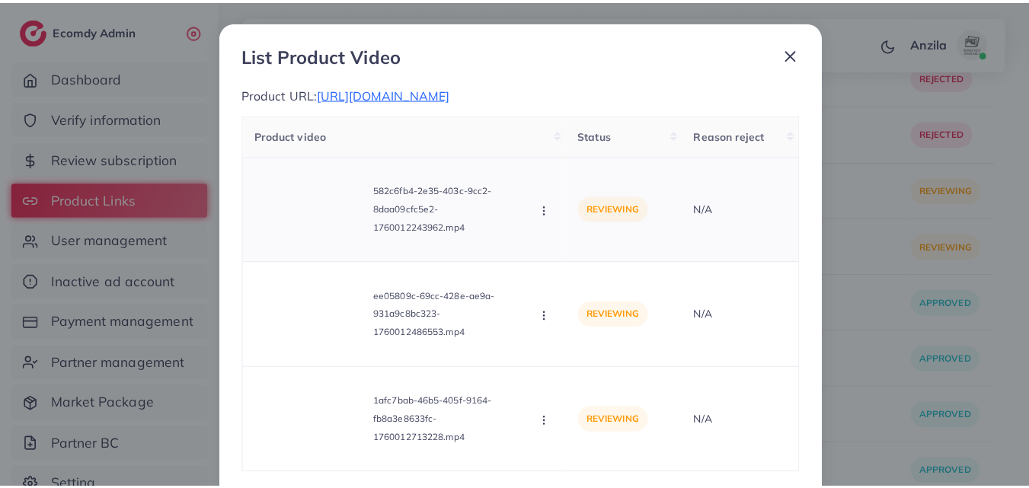
scroll to position [0, 0]
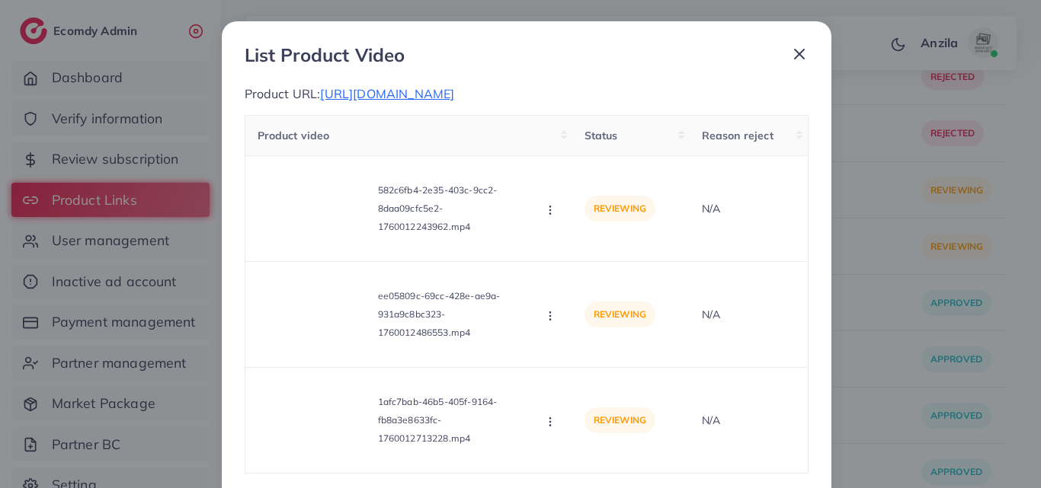
click at [850, 222] on div "List Product Video Product URL: [URL][DOMAIN_NAME] Product video Status Reason …" at bounding box center [520, 244] width 1041 height 488
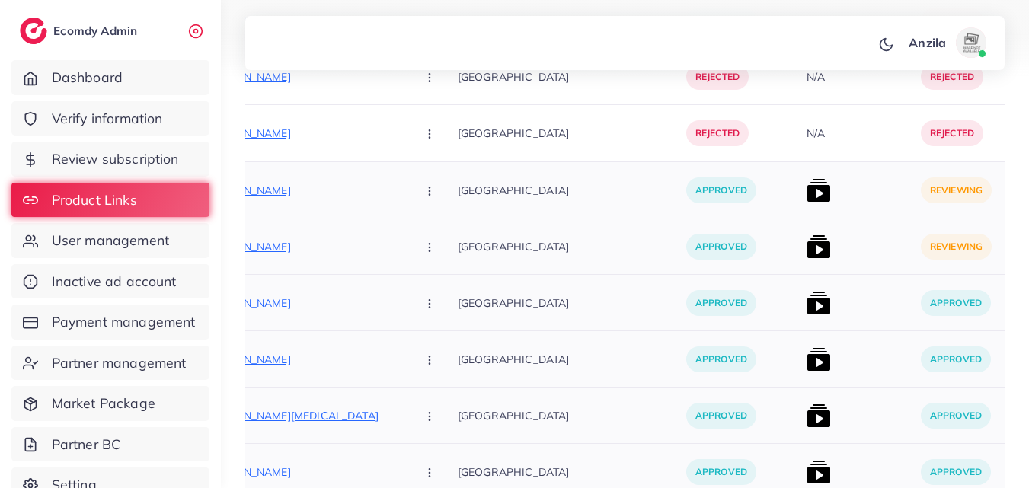
click at [545, 220] on div "[GEOGRAPHIC_DATA]" at bounding box center [572, 247] width 229 height 56
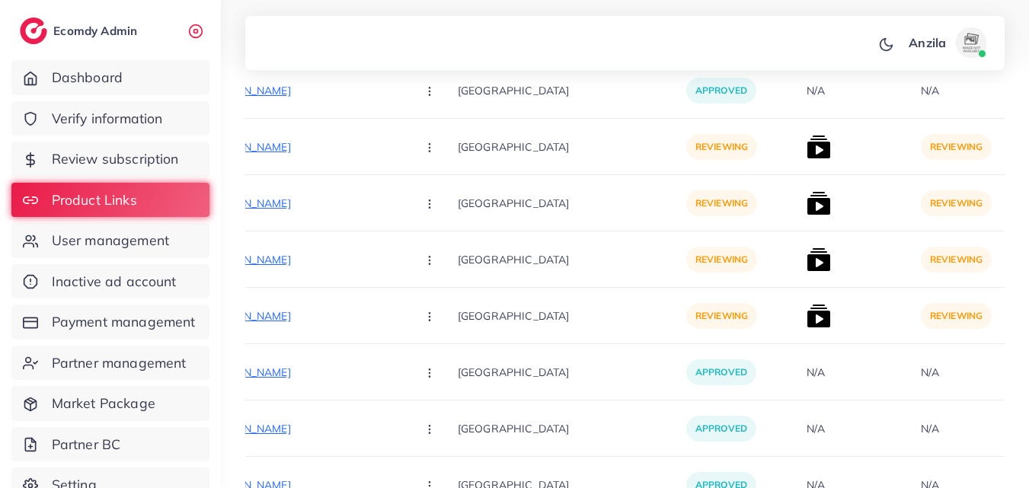
scroll to position [3182, 0]
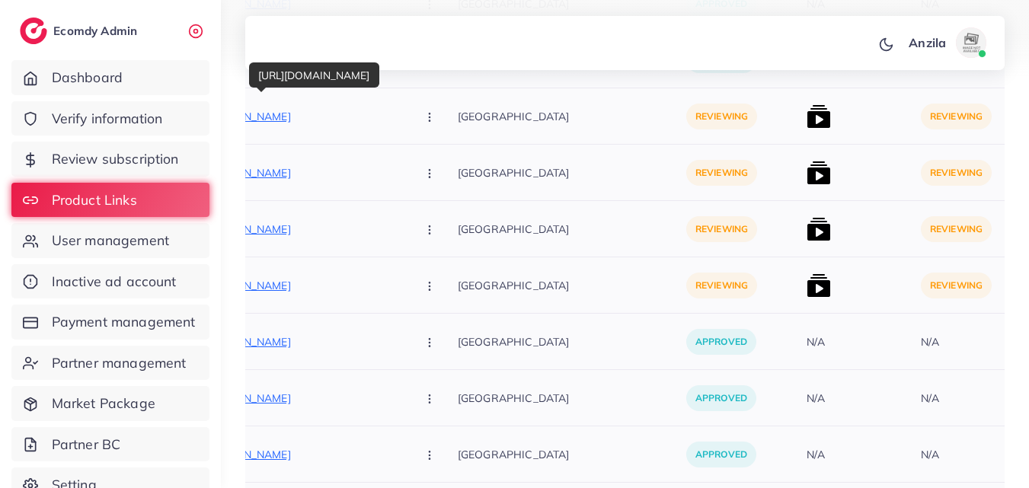
click at [345, 120] on p "[URL][DOMAIN_NAME]" at bounding box center [290, 116] width 229 height 18
click at [405, 130] on button "button" at bounding box center [431, 116] width 53 height 34
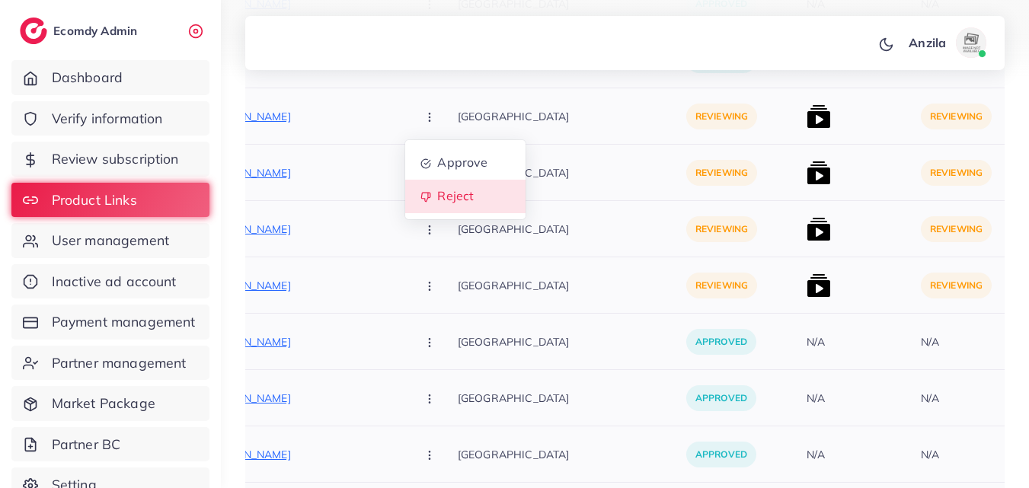
click at [424, 211] on link "Reject" at bounding box center [465, 197] width 120 height 34
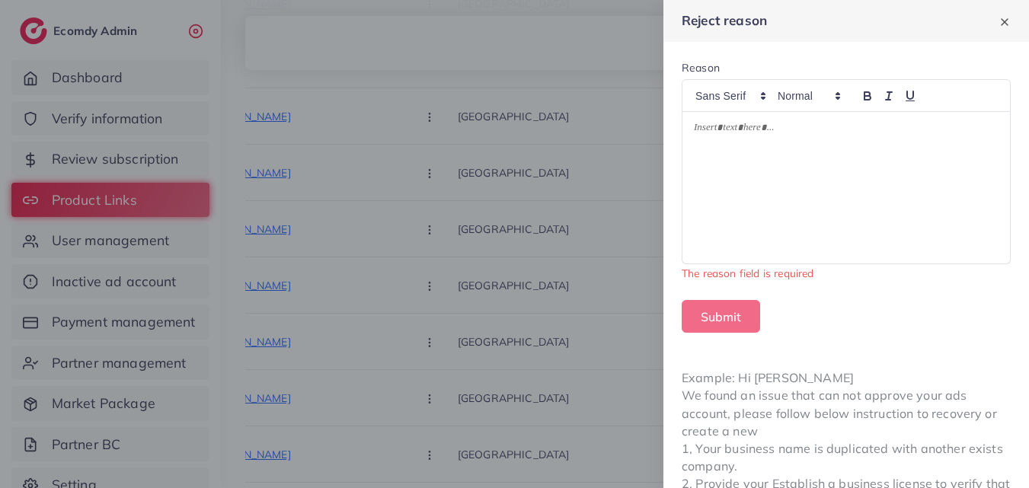
click at [680, 171] on form "Reason The reason field is required Submit" at bounding box center [847, 196] width 366 height 309
click at [759, 165] on div at bounding box center [847, 188] width 328 height 152
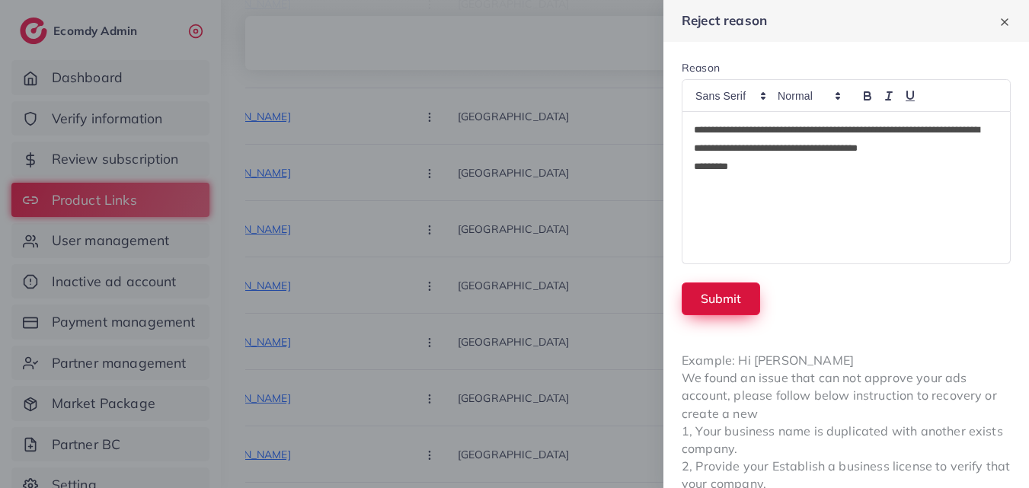
click at [739, 306] on button "Submit" at bounding box center [721, 299] width 78 height 33
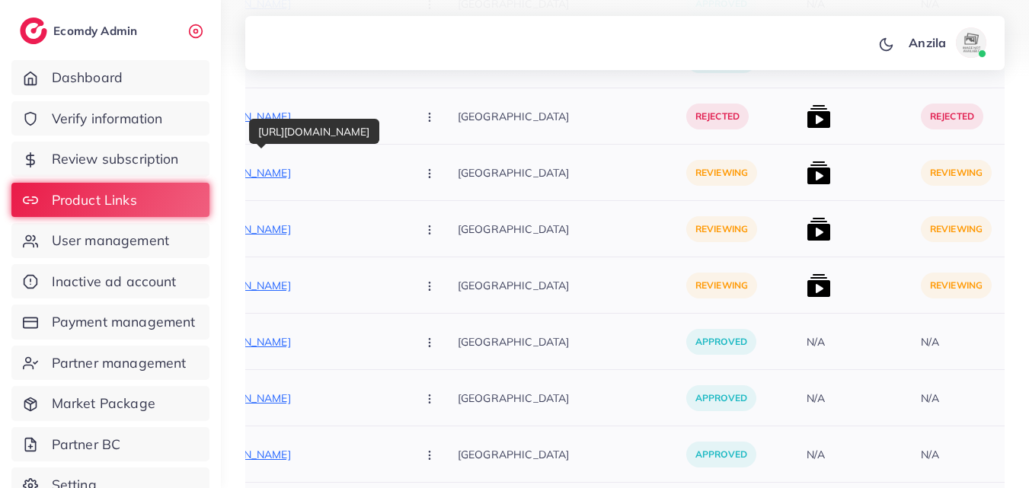
click at [338, 173] on p "[URL][DOMAIN_NAME]" at bounding box center [290, 173] width 229 height 18
click at [413, 177] on button "button" at bounding box center [431, 172] width 53 height 34
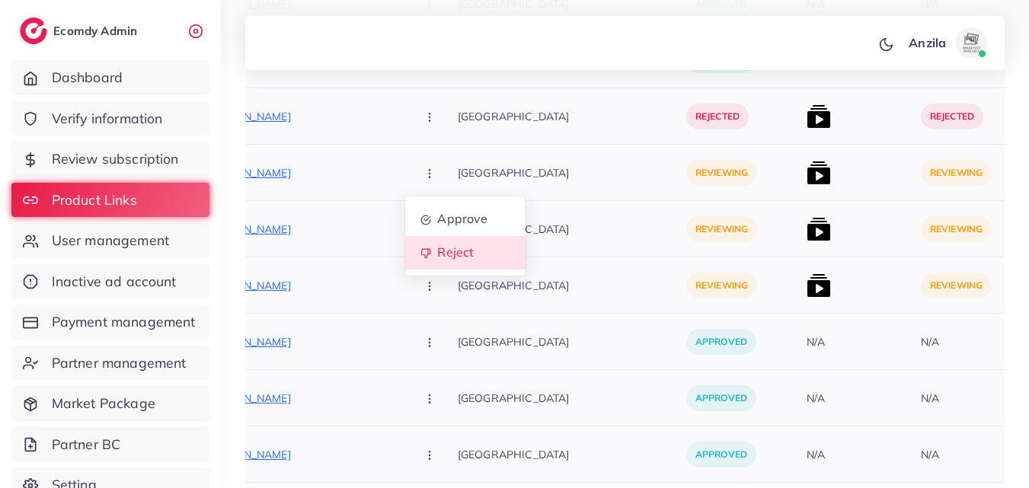
click at [424, 244] on link "Reject" at bounding box center [465, 253] width 120 height 34
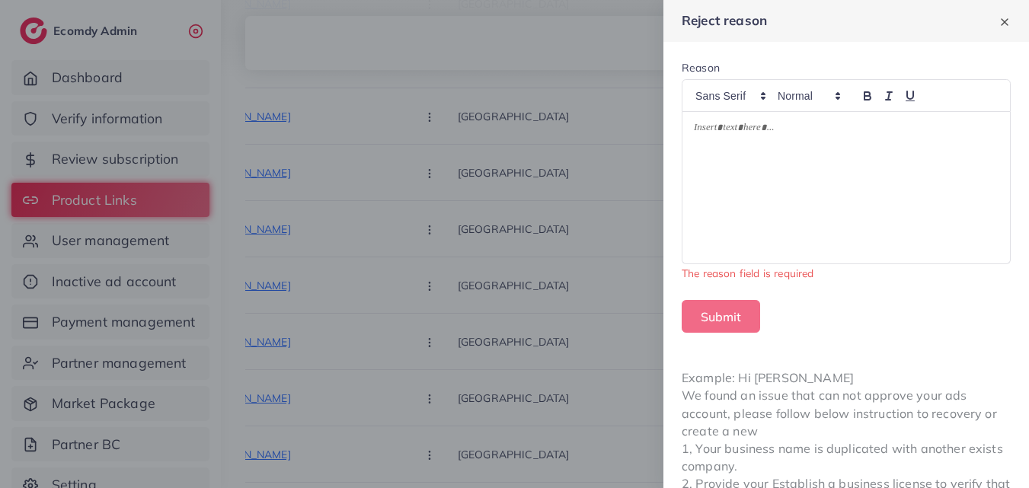
click at [747, 191] on div at bounding box center [847, 188] width 328 height 152
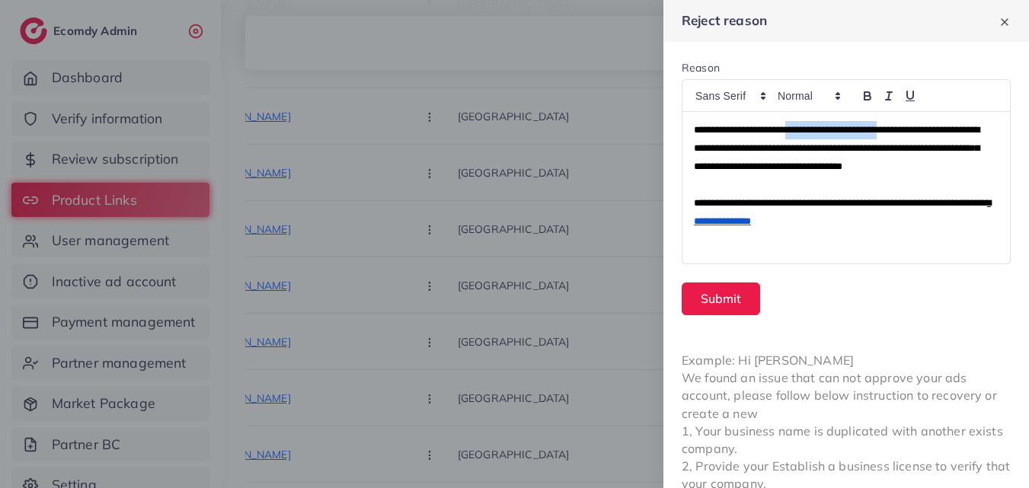
drag, startPoint x: 814, startPoint y: 130, endPoint x: 929, endPoint y: 130, distance: 115.0
click at [929, 130] on span "**********" at bounding box center [837, 148] width 286 height 46
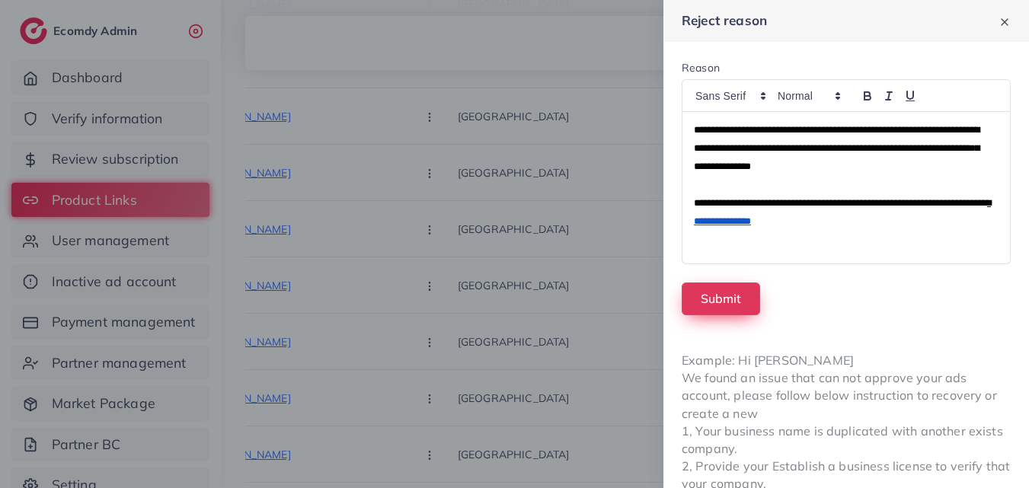
click at [725, 304] on button "Submit" at bounding box center [721, 299] width 78 height 33
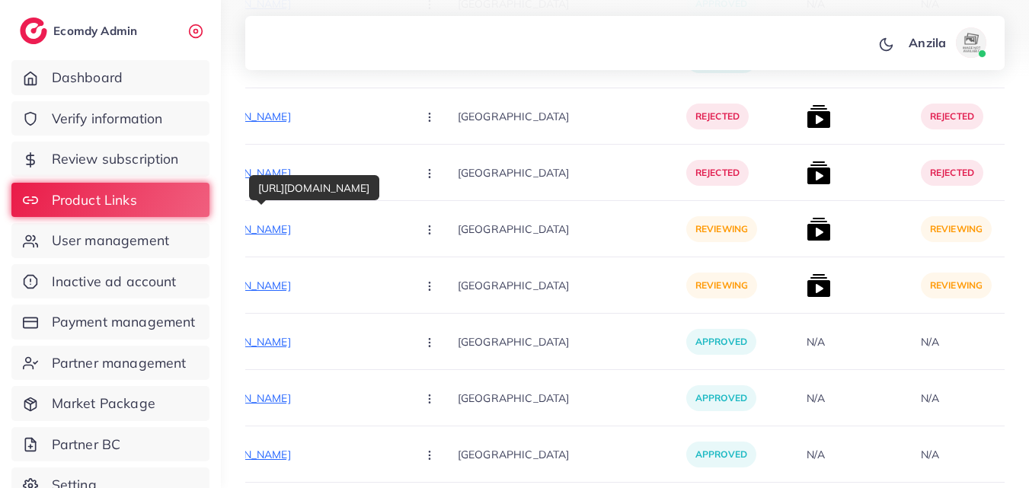
click at [316, 232] on p "[URL][DOMAIN_NAME]" at bounding box center [290, 229] width 229 height 18
click at [424, 232] on icon "button" at bounding box center [430, 230] width 12 height 12
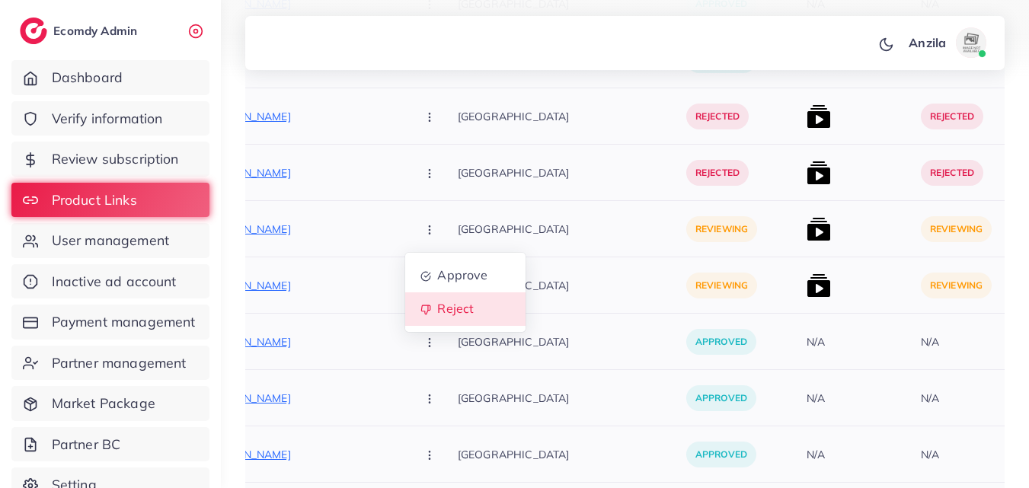
click at [437, 313] on span "Reject" at bounding box center [455, 309] width 37 height 15
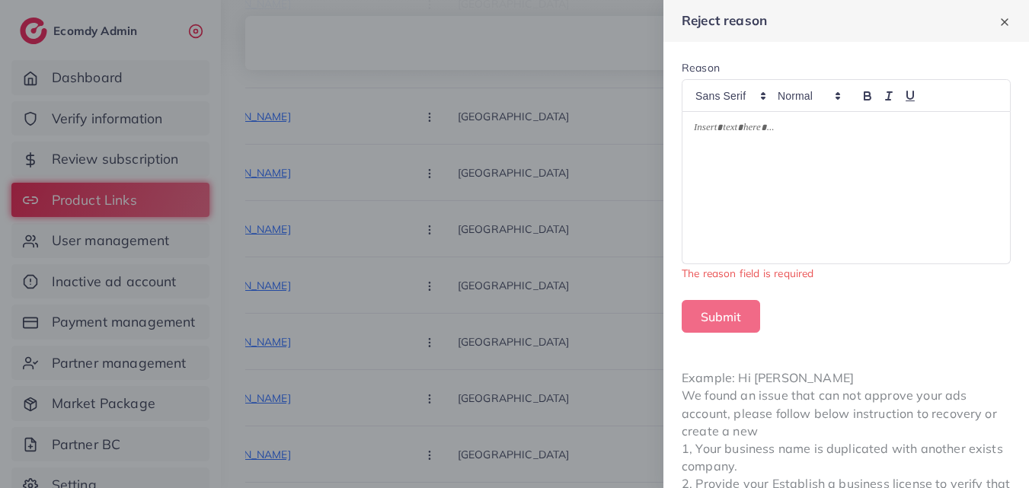
click at [802, 187] on div at bounding box center [847, 188] width 328 height 152
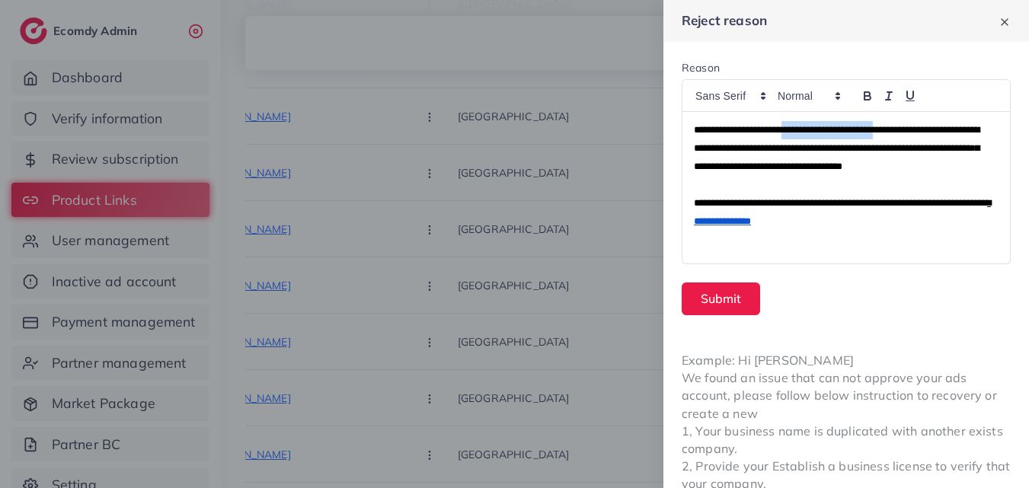
drag, startPoint x: 812, startPoint y: 129, endPoint x: 926, endPoint y: 124, distance: 114.4
click at [926, 125] on span "**********" at bounding box center [837, 148] width 286 height 46
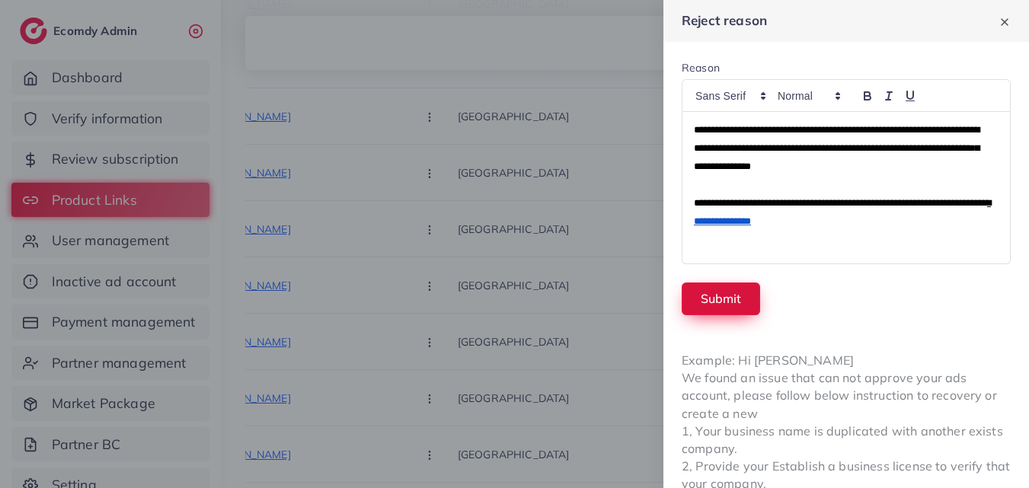
click at [699, 307] on button "Submit" at bounding box center [721, 299] width 78 height 33
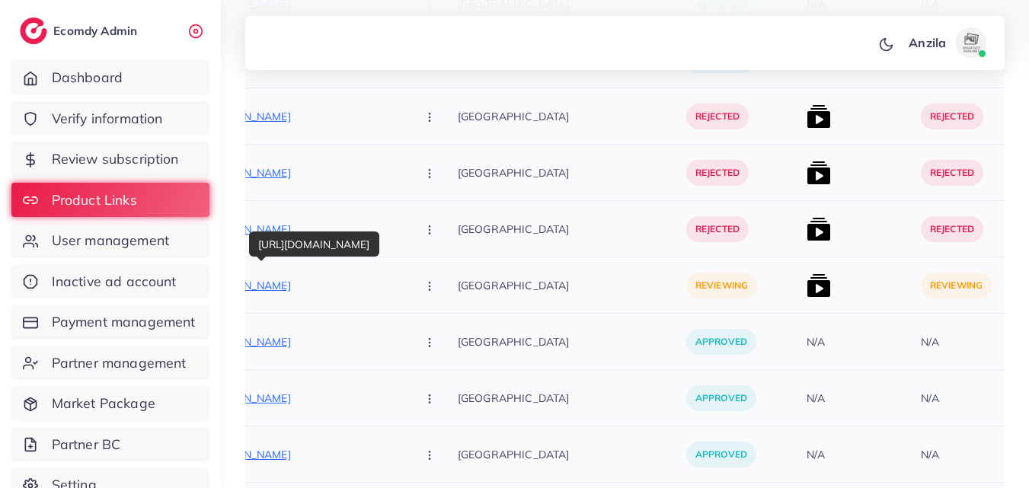
click at [342, 288] on p "[URL][DOMAIN_NAME]" at bounding box center [290, 286] width 229 height 18
click at [405, 299] on button "button" at bounding box center [431, 285] width 53 height 34
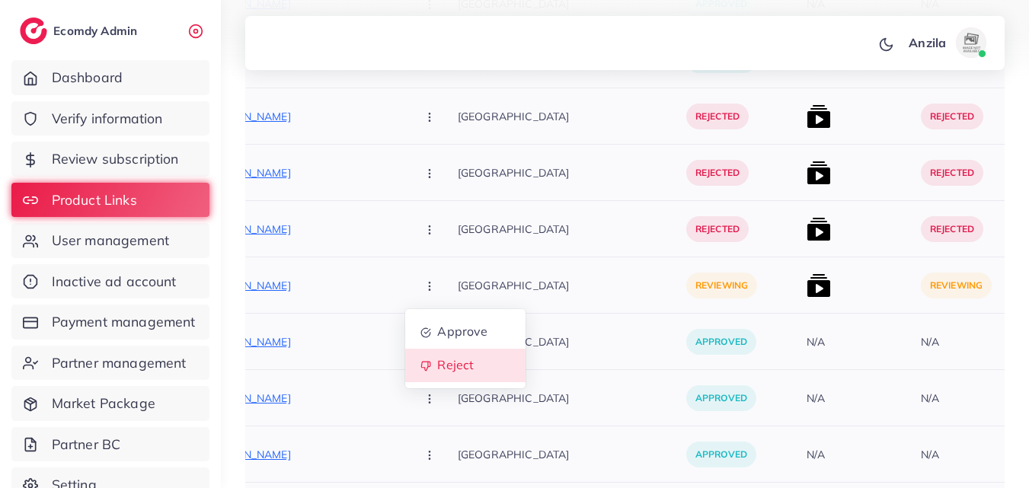
click at [437, 369] on span "Reject" at bounding box center [455, 365] width 37 height 15
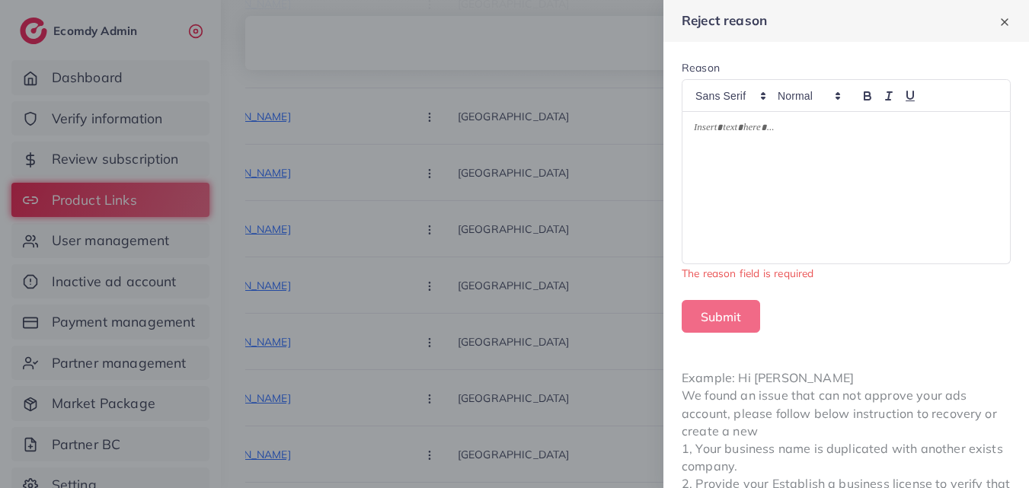
click at [739, 127] on p at bounding box center [846, 130] width 305 height 18
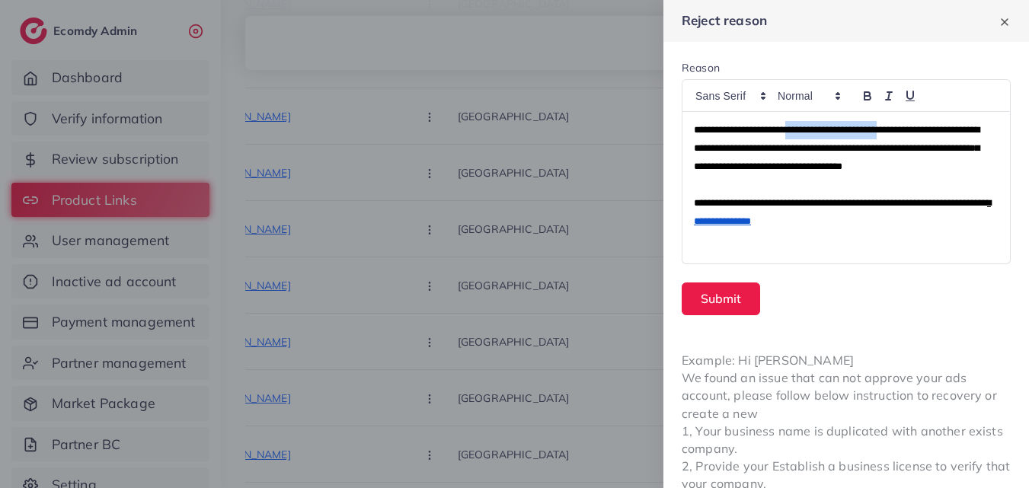
drag, startPoint x: 815, startPoint y: 125, endPoint x: 927, endPoint y: 118, distance: 112.2
click at [927, 118] on div "**********" at bounding box center [841, 188] width 316 height 152
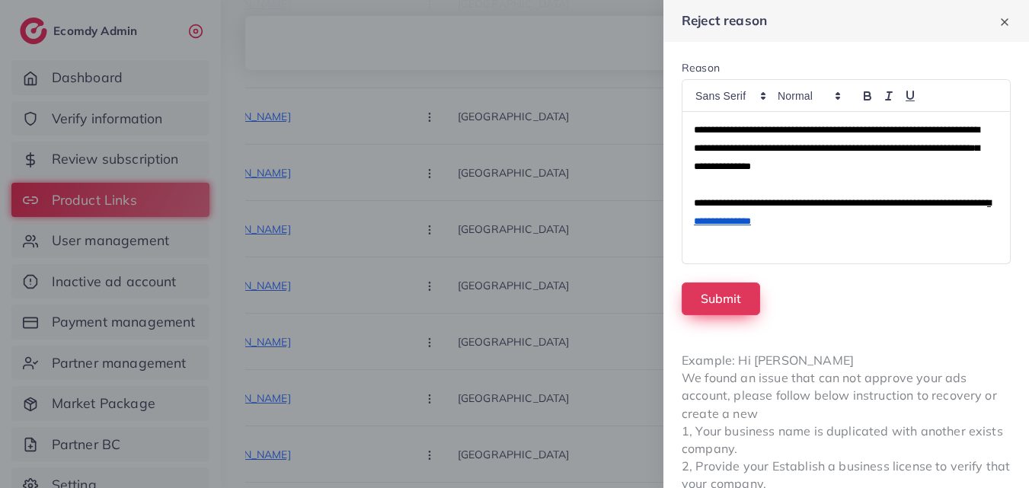
click at [734, 312] on button "Submit" at bounding box center [721, 299] width 78 height 33
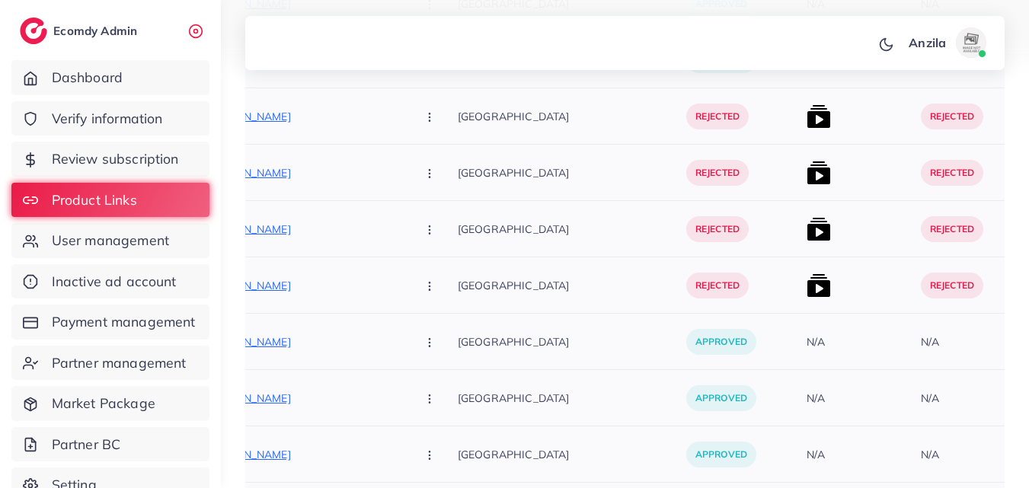
click at [507, 280] on p "[GEOGRAPHIC_DATA]" at bounding box center [572, 285] width 229 height 34
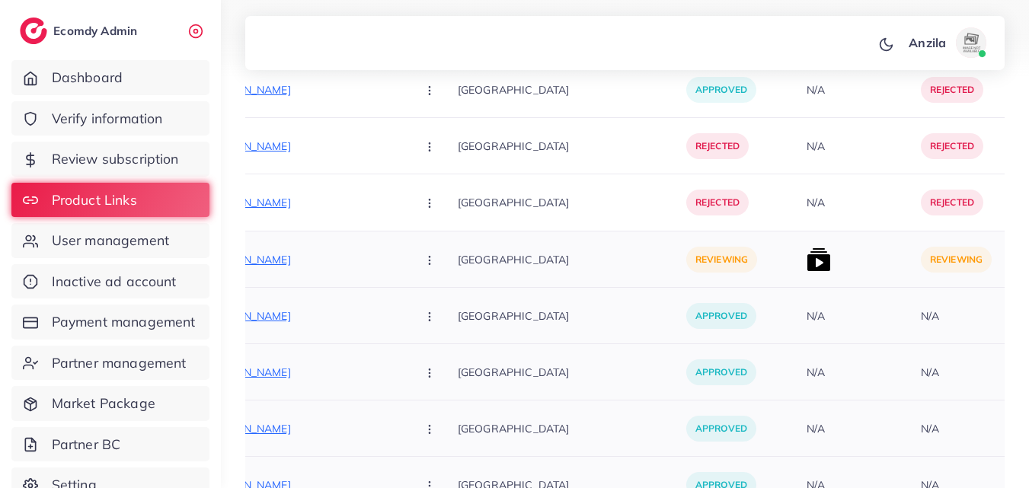
scroll to position [2756, 0]
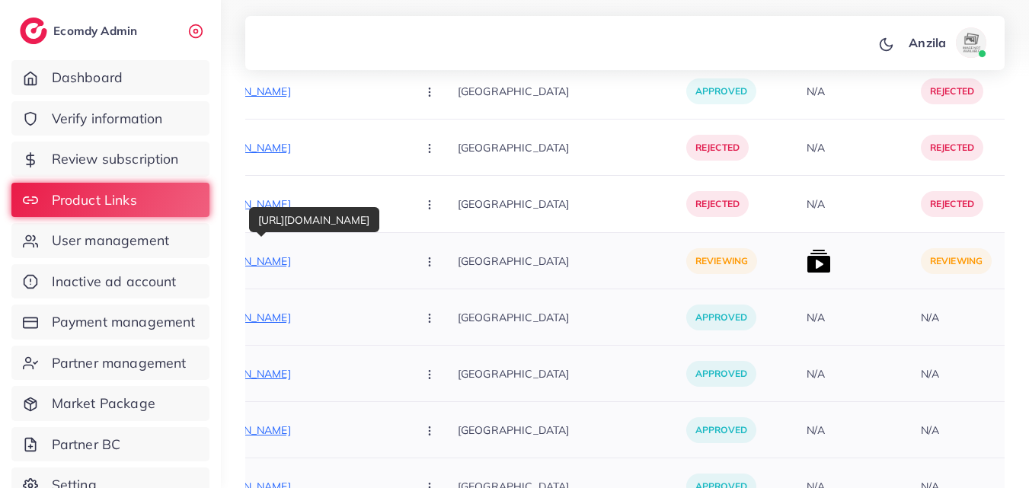
click at [360, 258] on p "[URL][DOMAIN_NAME]" at bounding box center [290, 261] width 229 height 18
click at [405, 274] on button "button" at bounding box center [431, 261] width 53 height 34
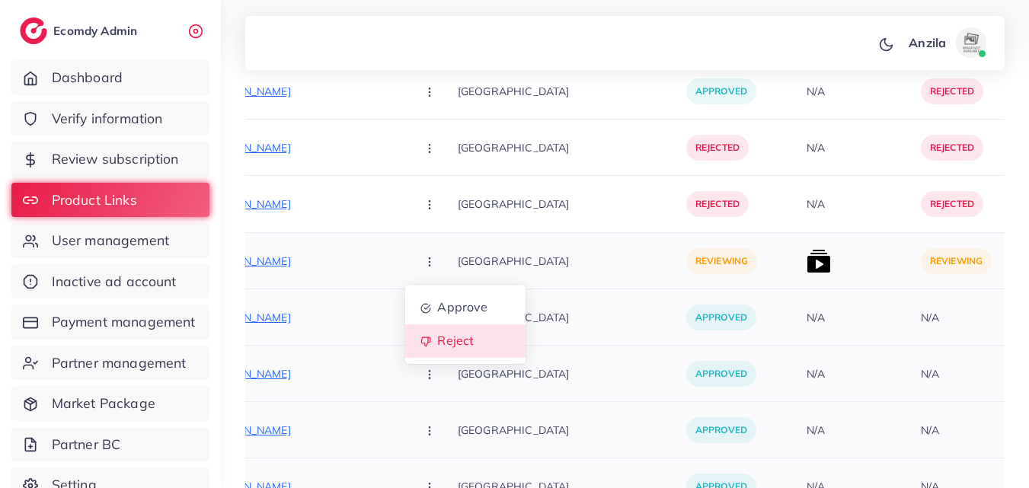
click at [437, 347] on span "Reject" at bounding box center [455, 341] width 37 height 15
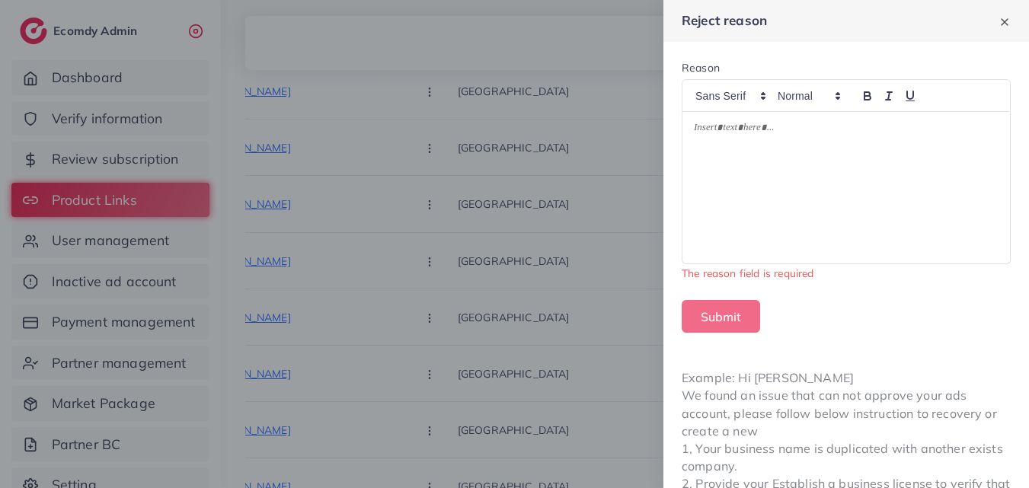
click at [801, 141] on div at bounding box center [847, 188] width 328 height 152
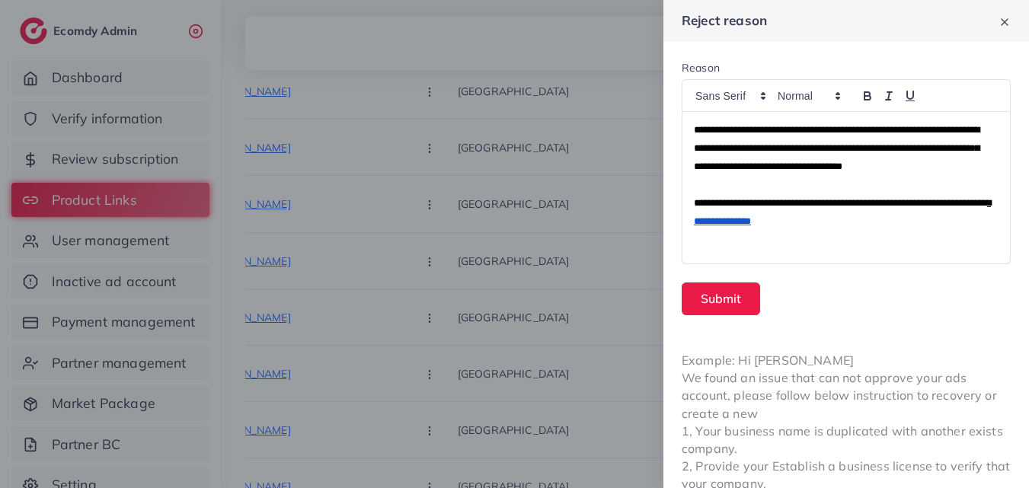
scroll to position [0, 0]
drag, startPoint x: 814, startPoint y: 125, endPoint x: 924, endPoint y: 129, distance: 109.8
click at [924, 129] on span "**********" at bounding box center [837, 148] width 286 height 46
click at [725, 304] on button "Submit" at bounding box center [721, 299] width 78 height 33
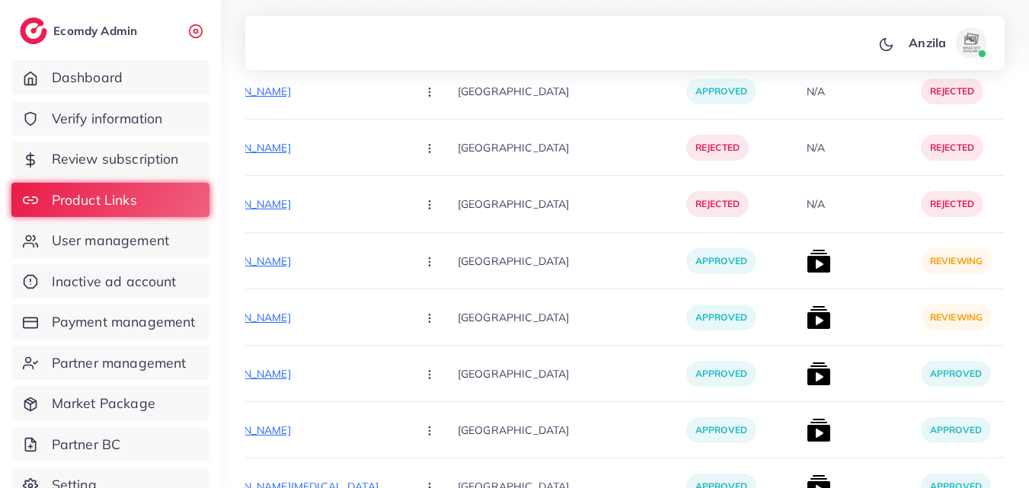
click at [550, 207] on p "[GEOGRAPHIC_DATA]" at bounding box center [572, 204] width 229 height 34
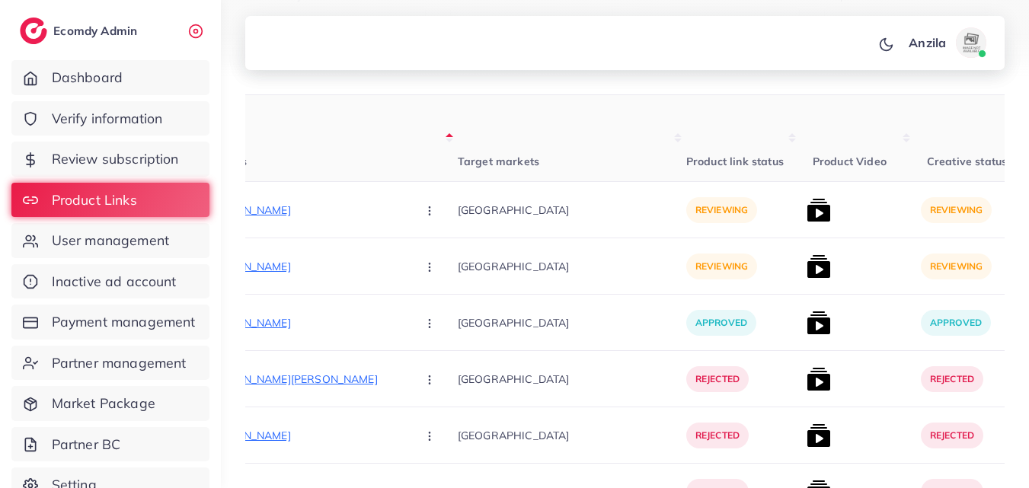
scroll to position [335, 0]
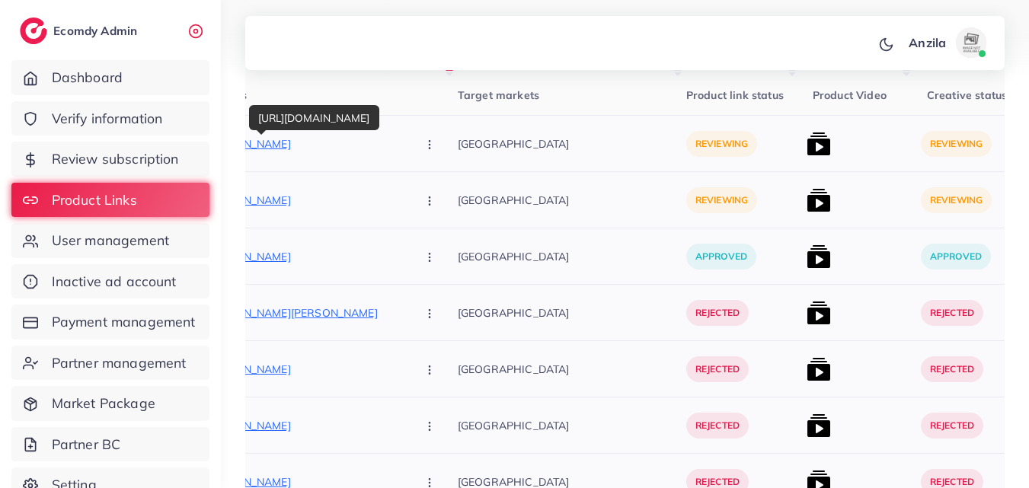
click at [334, 139] on p "[URL][DOMAIN_NAME]" at bounding box center [290, 144] width 229 height 18
click at [424, 144] on icon "button" at bounding box center [430, 145] width 12 height 12
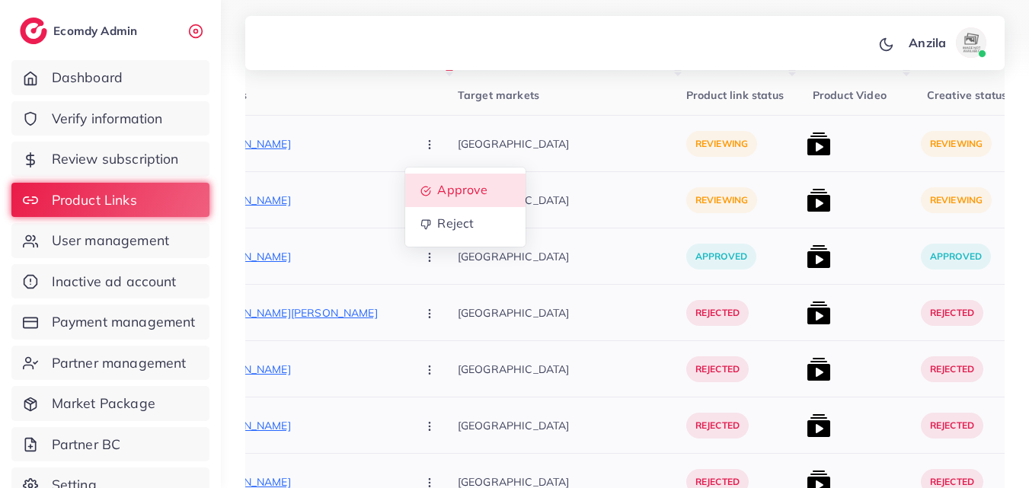
click at [437, 183] on span "Approve" at bounding box center [462, 190] width 50 height 15
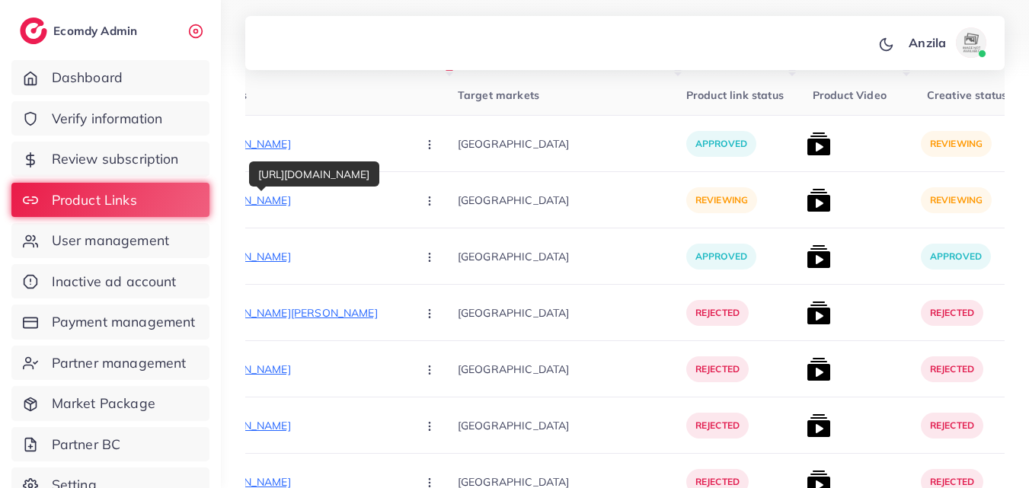
click at [338, 203] on p "[URL][DOMAIN_NAME]" at bounding box center [290, 200] width 229 height 18
click at [405, 218] on div "[URL][DOMAIN_NAME] Approve Reject" at bounding box center [317, 200] width 282 height 56
click at [424, 200] on icon "button" at bounding box center [430, 201] width 12 height 12
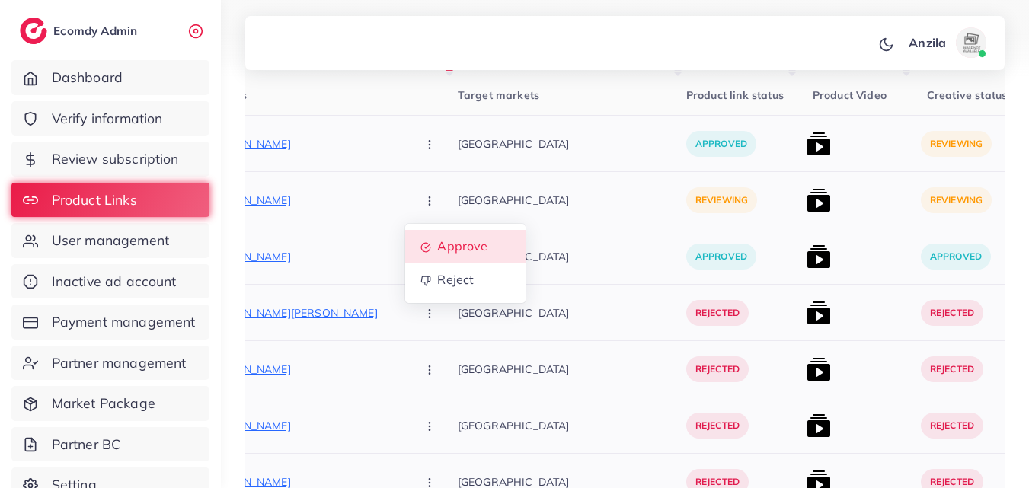
click at [427, 231] on link "Approve" at bounding box center [465, 247] width 120 height 34
